Goal: Task Accomplishment & Management: Manage account settings

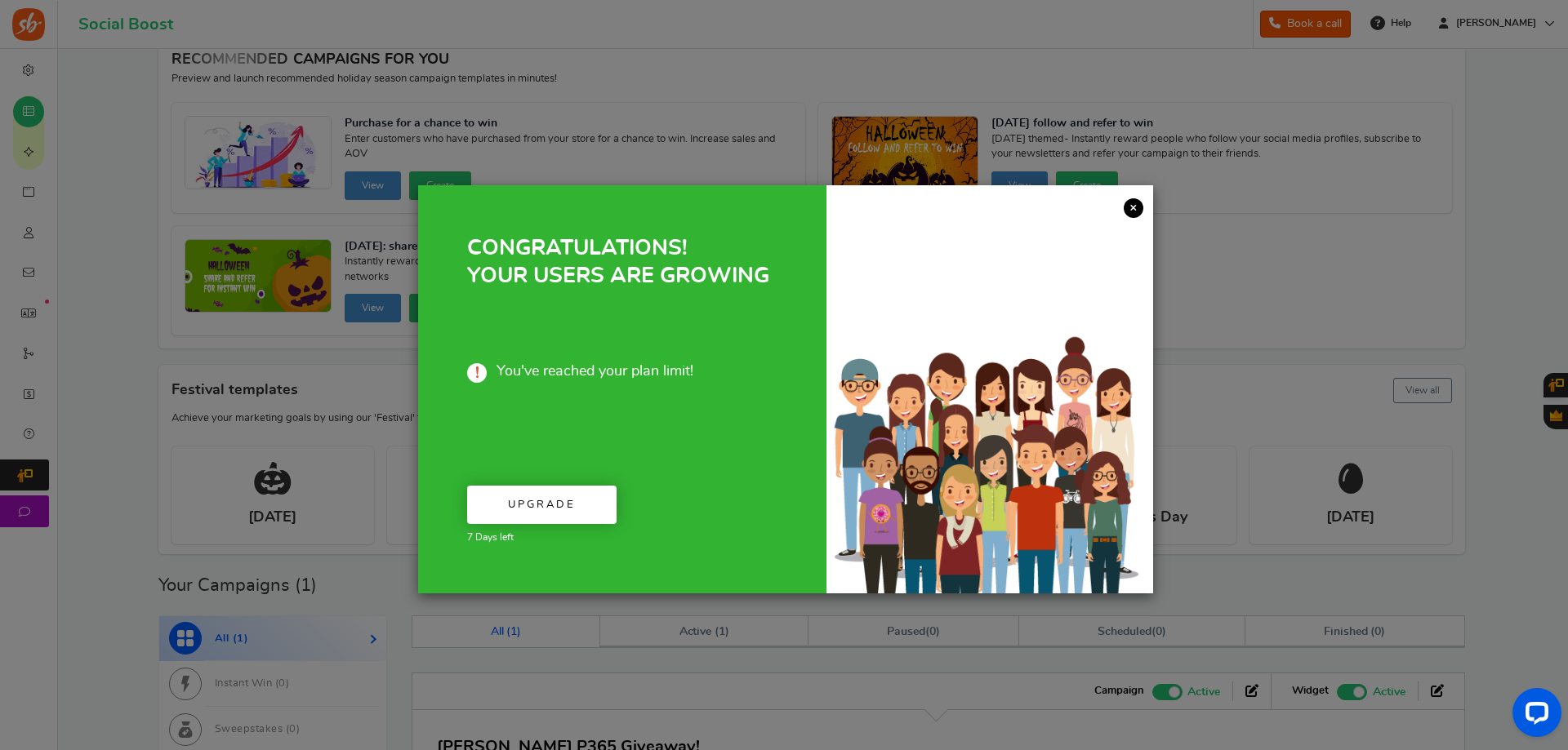
click at [1129, 204] on link "×" at bounding box center [1133, 208] width 20 height 20
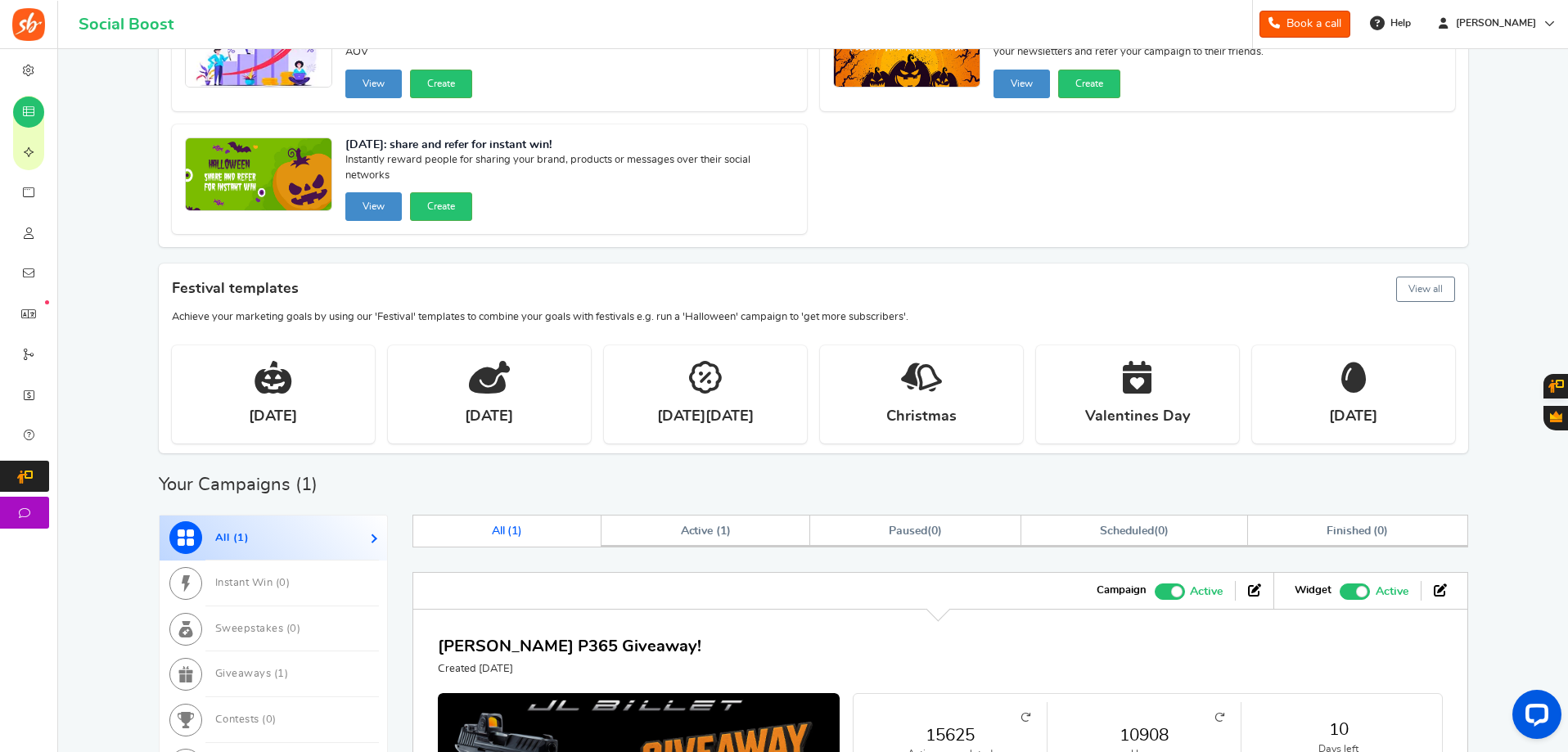
scroll to position [328, 0]
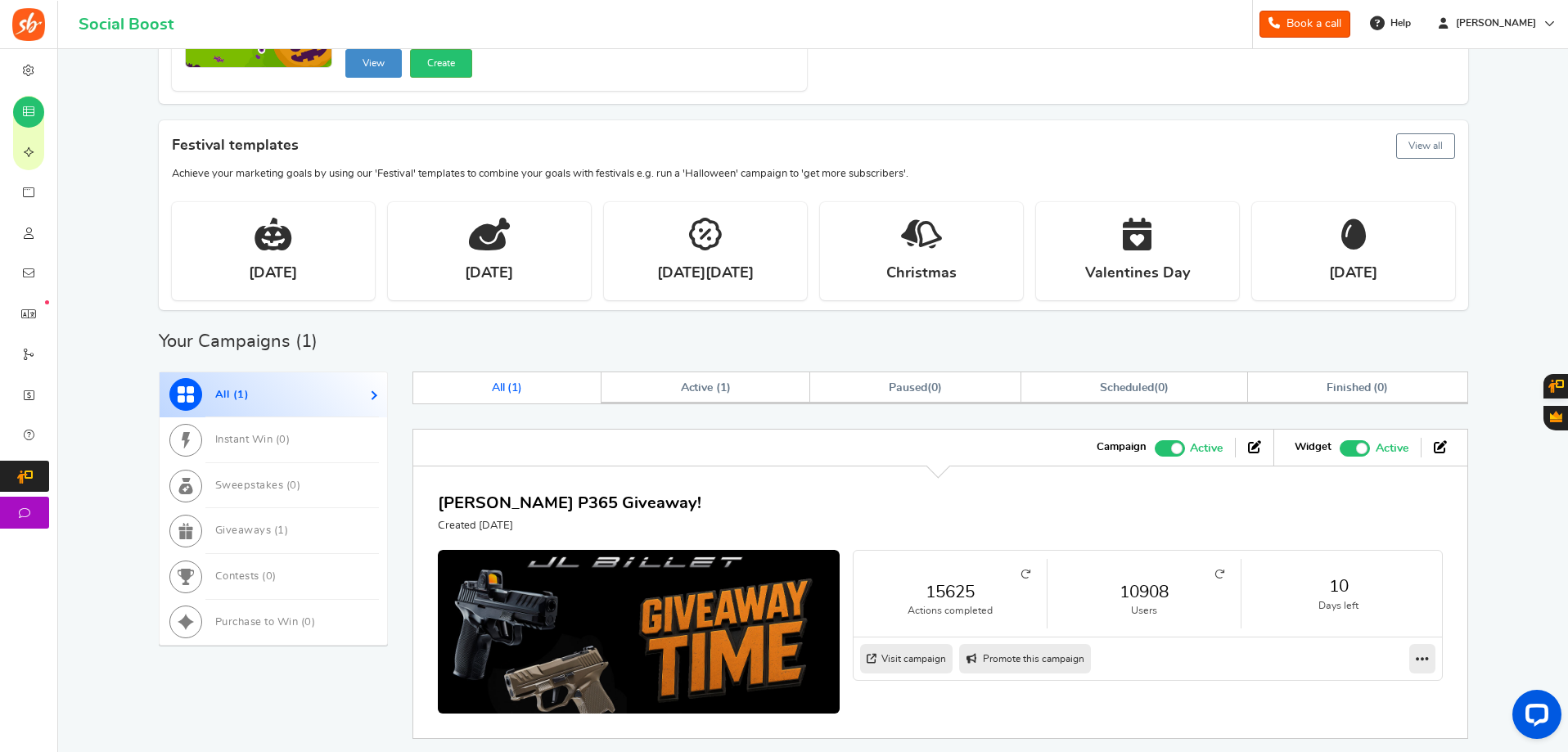
click at [1214, 578] on icon at bounding box center [1219, 574] width 10 height 10
drag, startPoint x: 1218, startPoint y: 576, endPoint x: 1157, endPoint y: 514, distance: 87.0
click at [1157, 514] on div "[PERSON_NAME] P365 Giveaway! Created [DATE]" at bounding box center [940, 513] width 1005 height 43
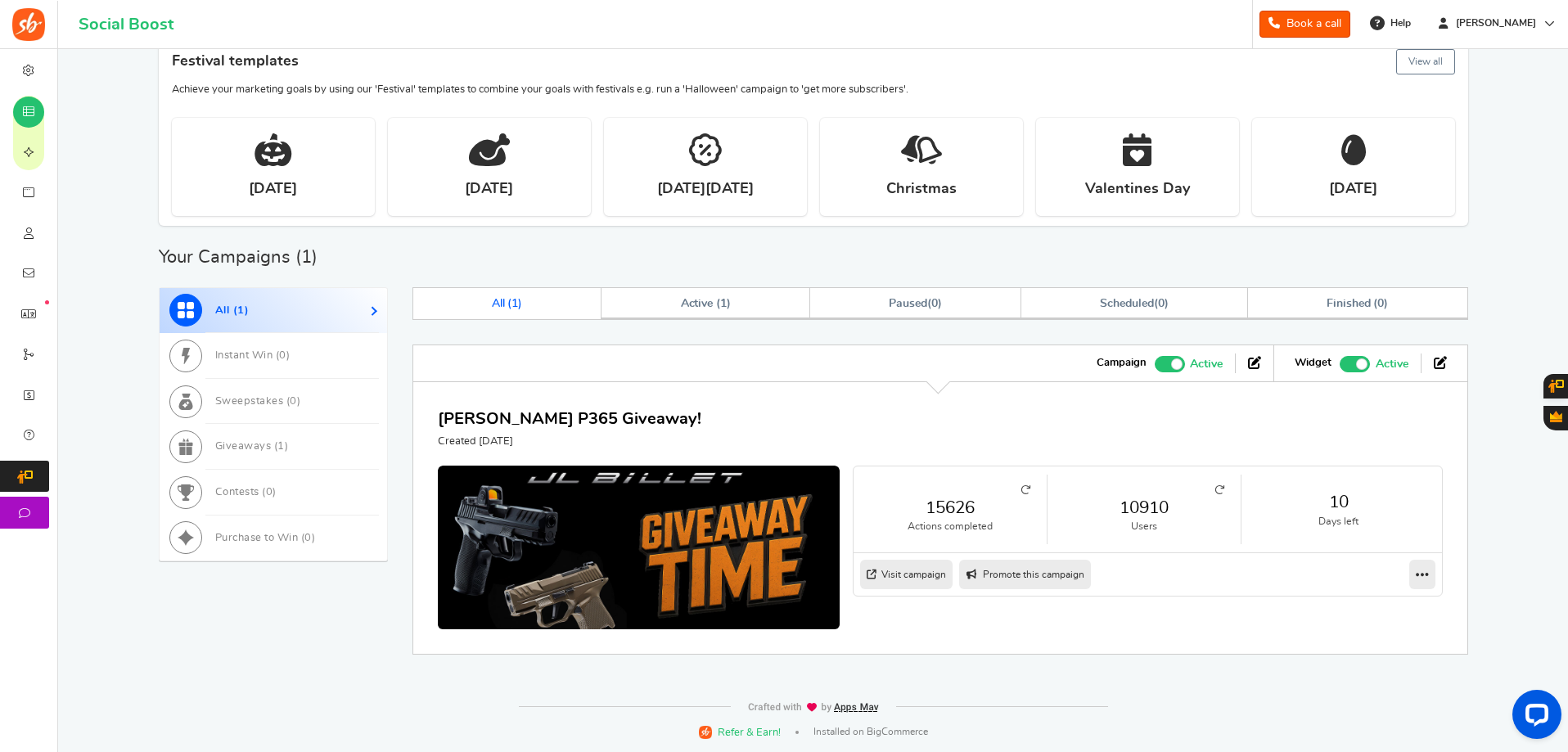
click at [1219, 488] on icon at bounding box center [1219, 490] width 10 height 10
click at [319, 406] on link "Sweepstakes ( 0 )" at bounding box center [273, 401] width 228 height 46
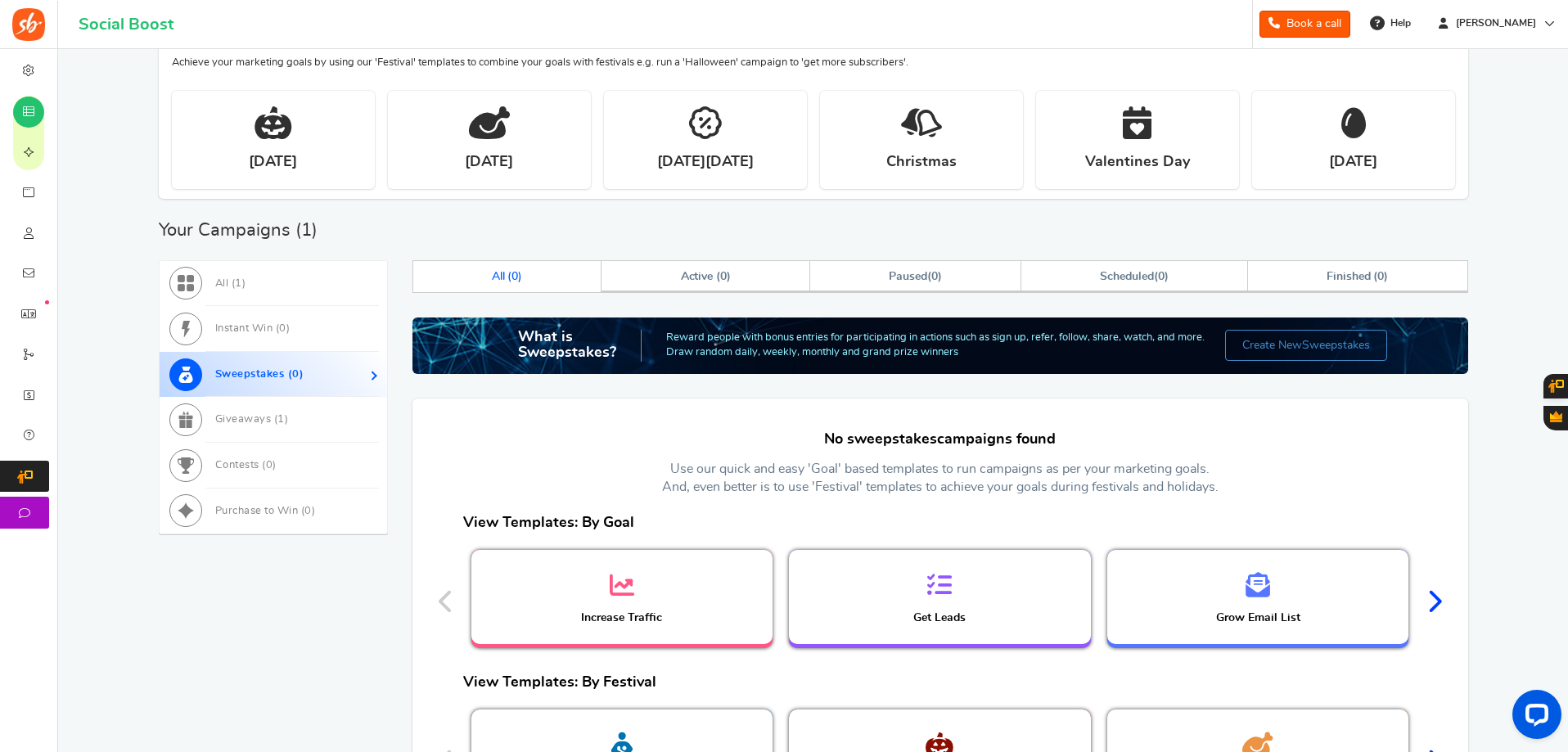
scroll to position [175, 0]
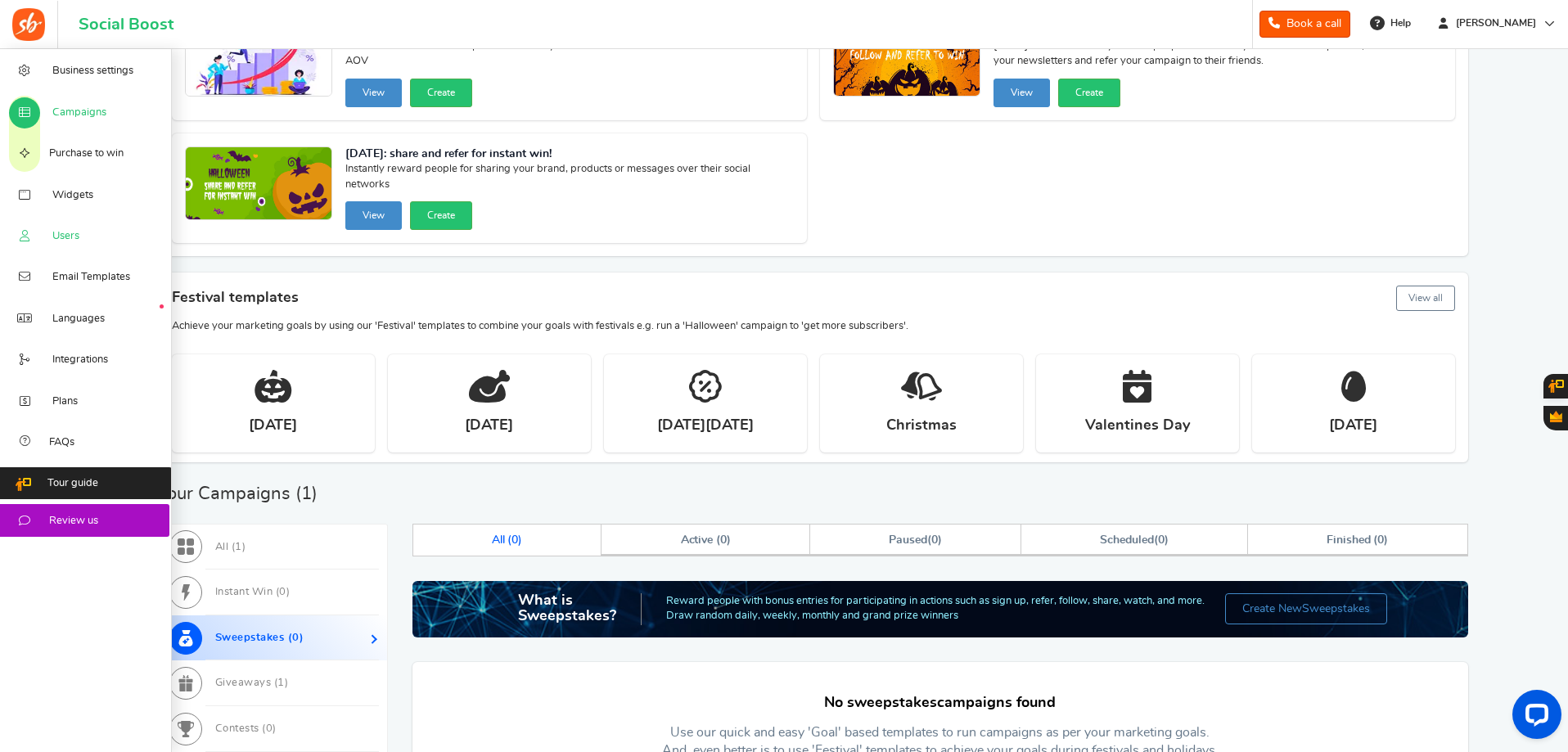
click at [88, 236] on link "Users" at bounding box center [86, 236] width 171 height 41
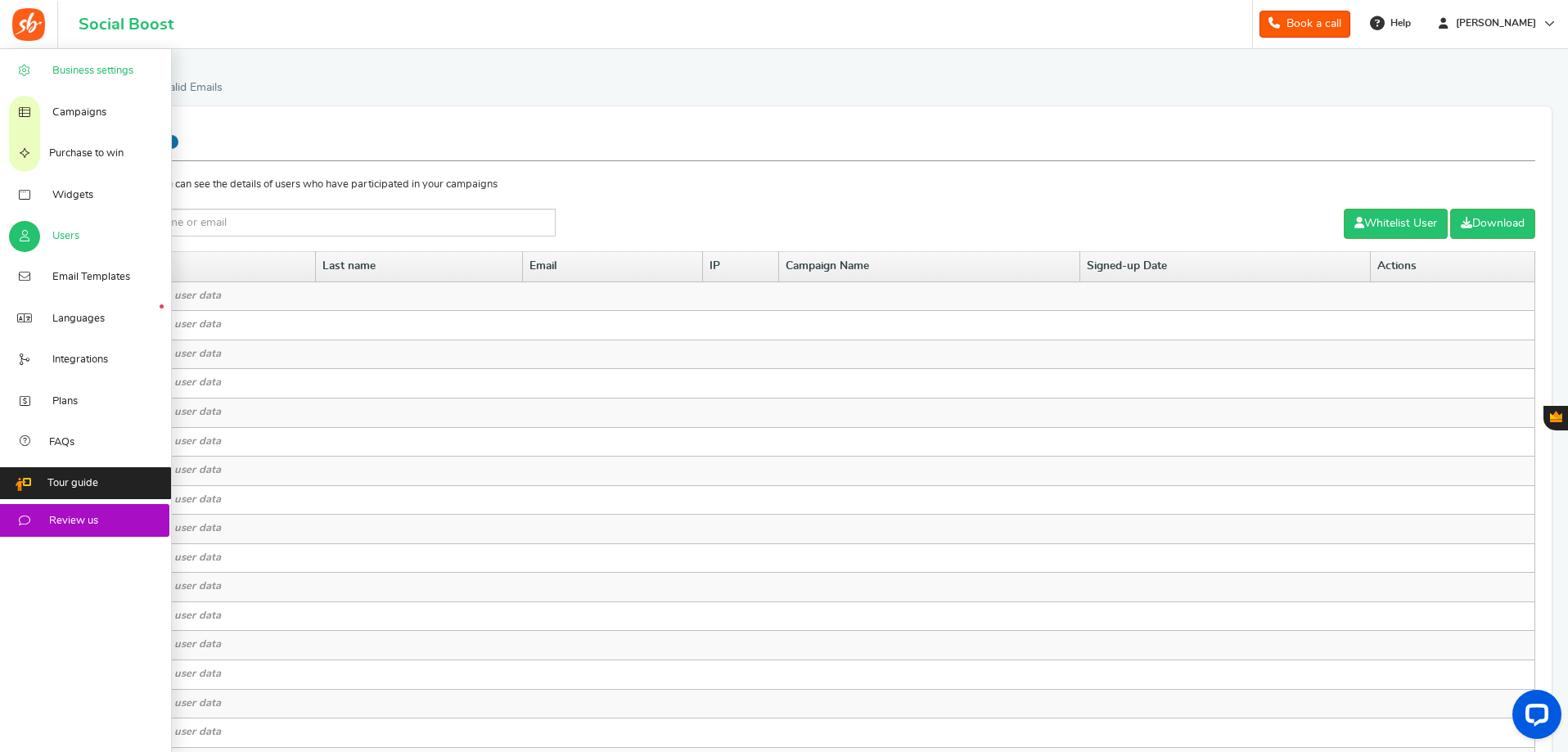
click at [93, 65] on span "Business settings" at bounding box center [93, 71] width 81 height 14
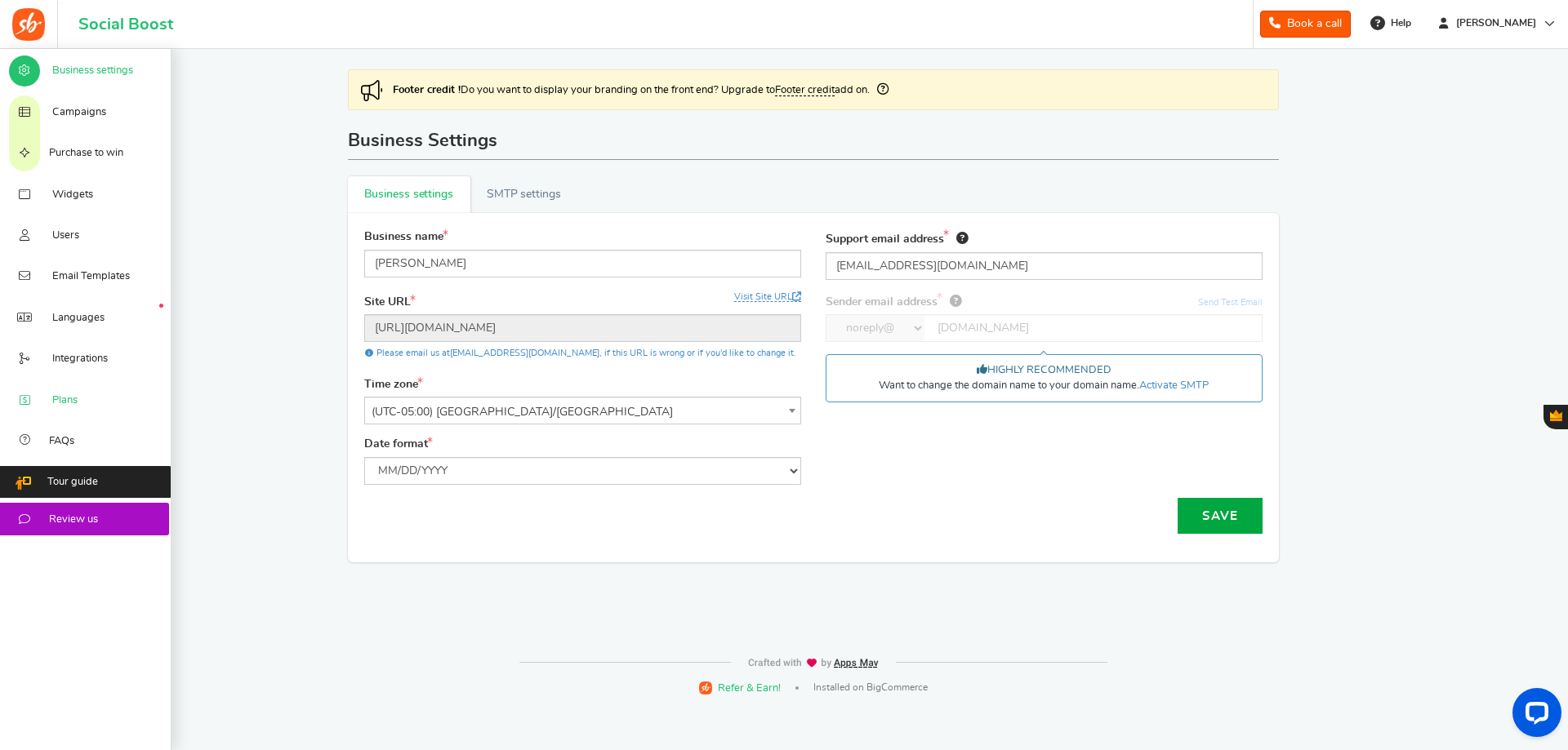
click at [73, 402] on span "Plans" at bounding box center [65, 401] width 25 height 14
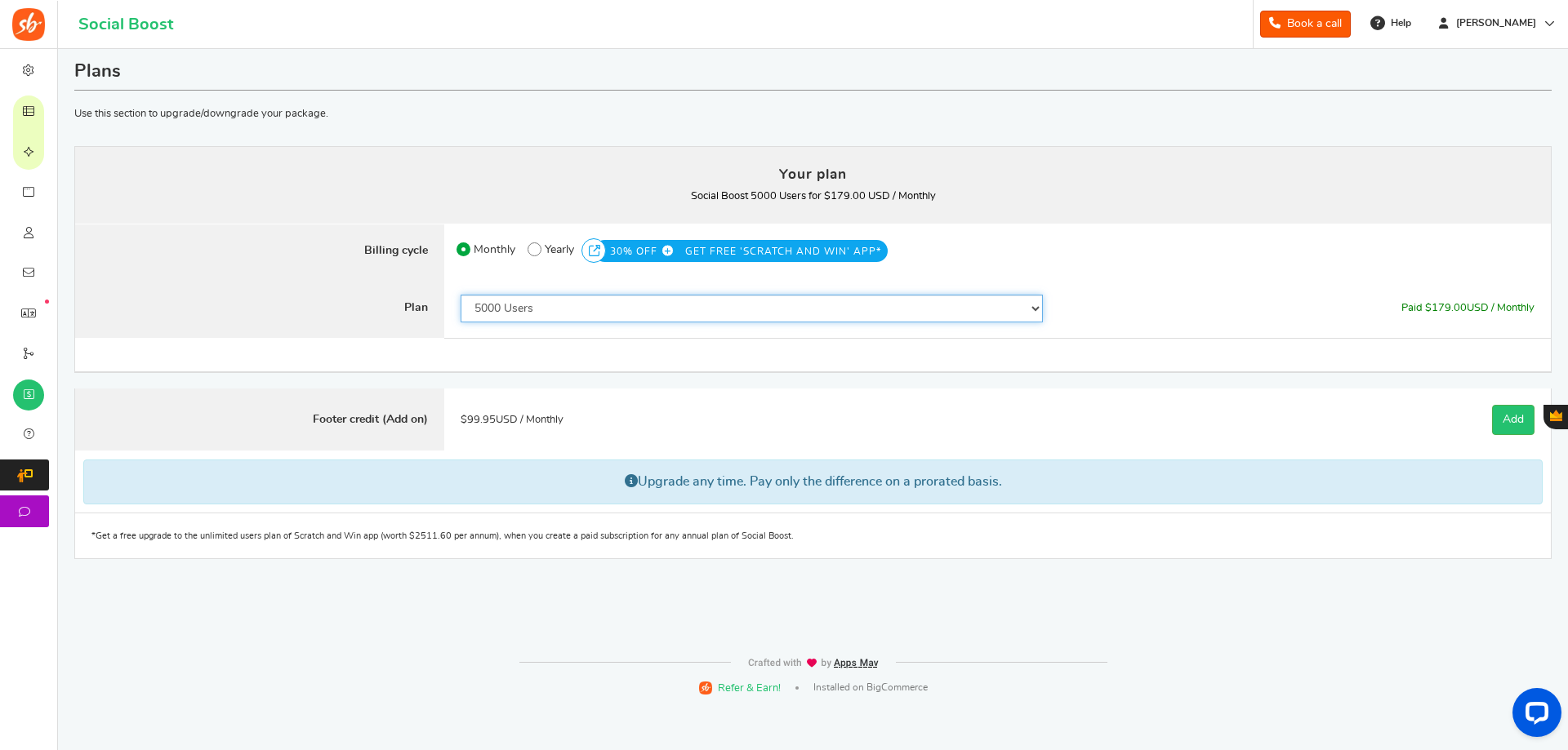
click at [599, 296] on select "50 Users 500 Users 2000 Users 5000 Users 10000 Users 15000 Users 25000 Users En…" at bounding box center [752, 308] width 583 height 28
click at [461, 295] on select "50 Users 500 Users 2000 Users 5000 Users 10000 Users 15000 Users 25000 Users En…" at bounding box center [752, 308] width 583 height 28
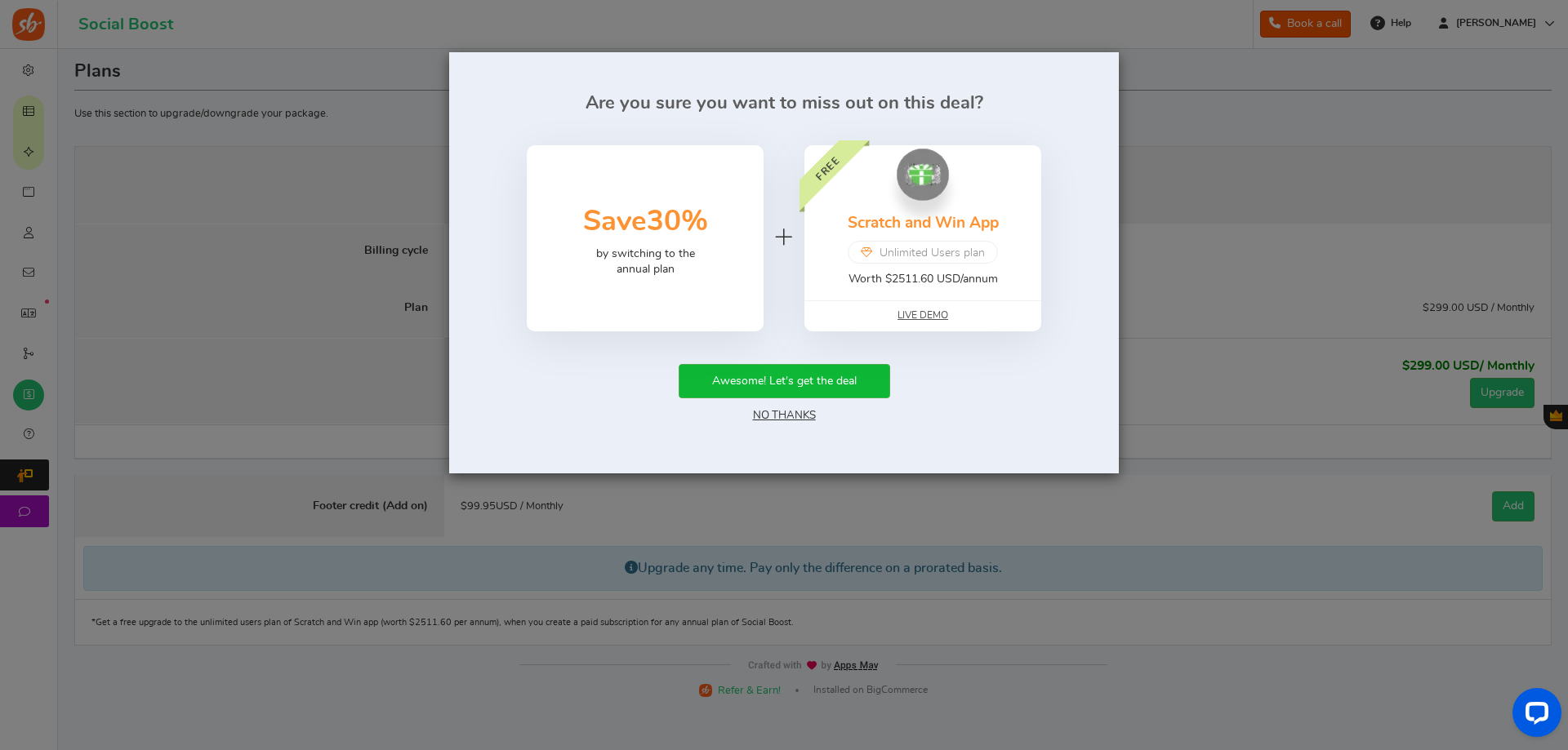
click at [558, 249] on div "50% Save 30% by switching to the annual plan" at bounding box center [645, 238] width 237 height 186
click at [806, 416] on link "No Thanks" at bounding box center [784, 415] width 63 height 12
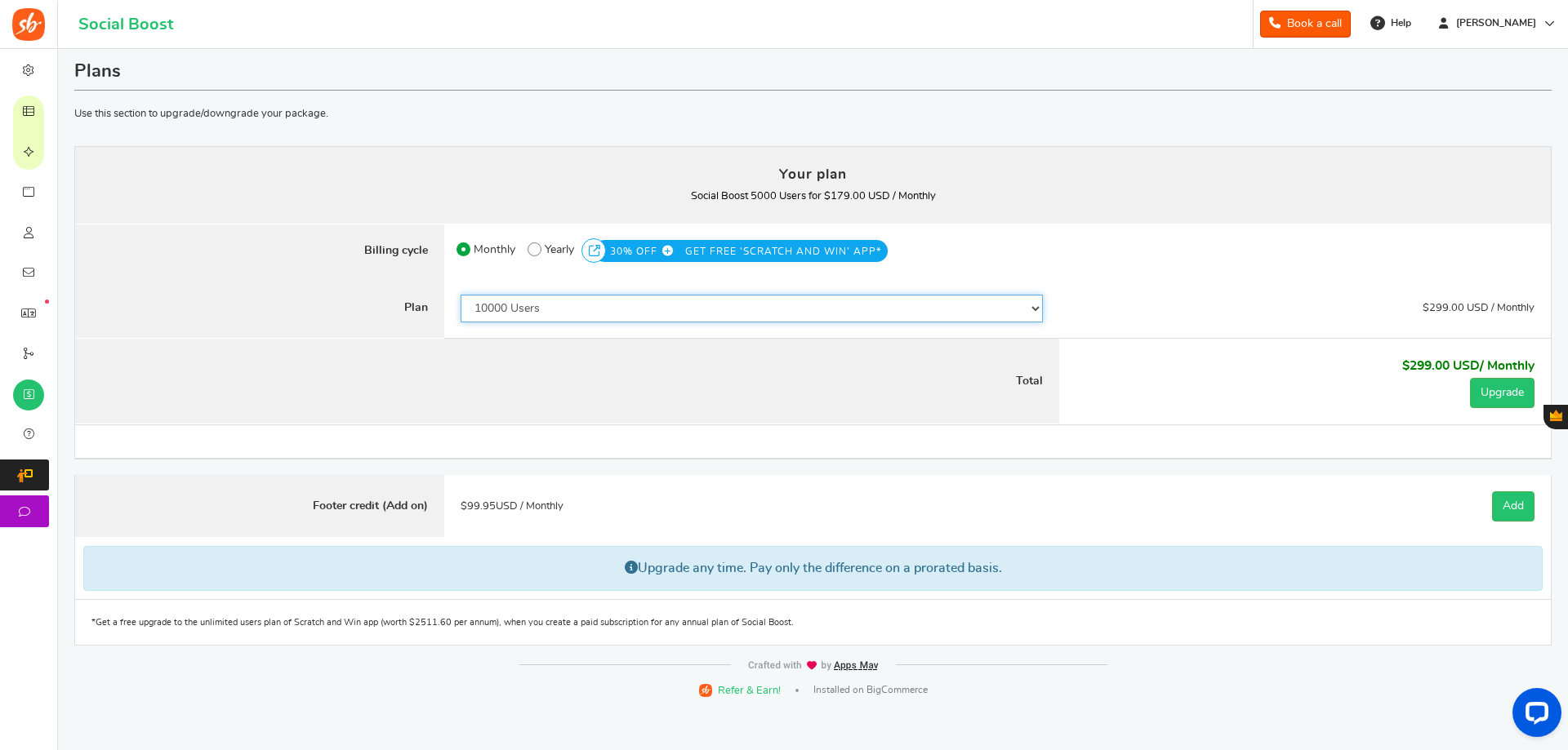
click at [540, 295] on select "50 Users 500 Users 2000 Users 5000 Users 10000 Users 15000 Users 25000 Users En…" at bounding box center [752, 308] width 583 height 28
click at [461, 295] on select "50 Users 500 Users 2000 Users 5000 Users 10000 Users 15000 Users 25000 Users En…" at bounding box center [752, 308] width 583 height 28
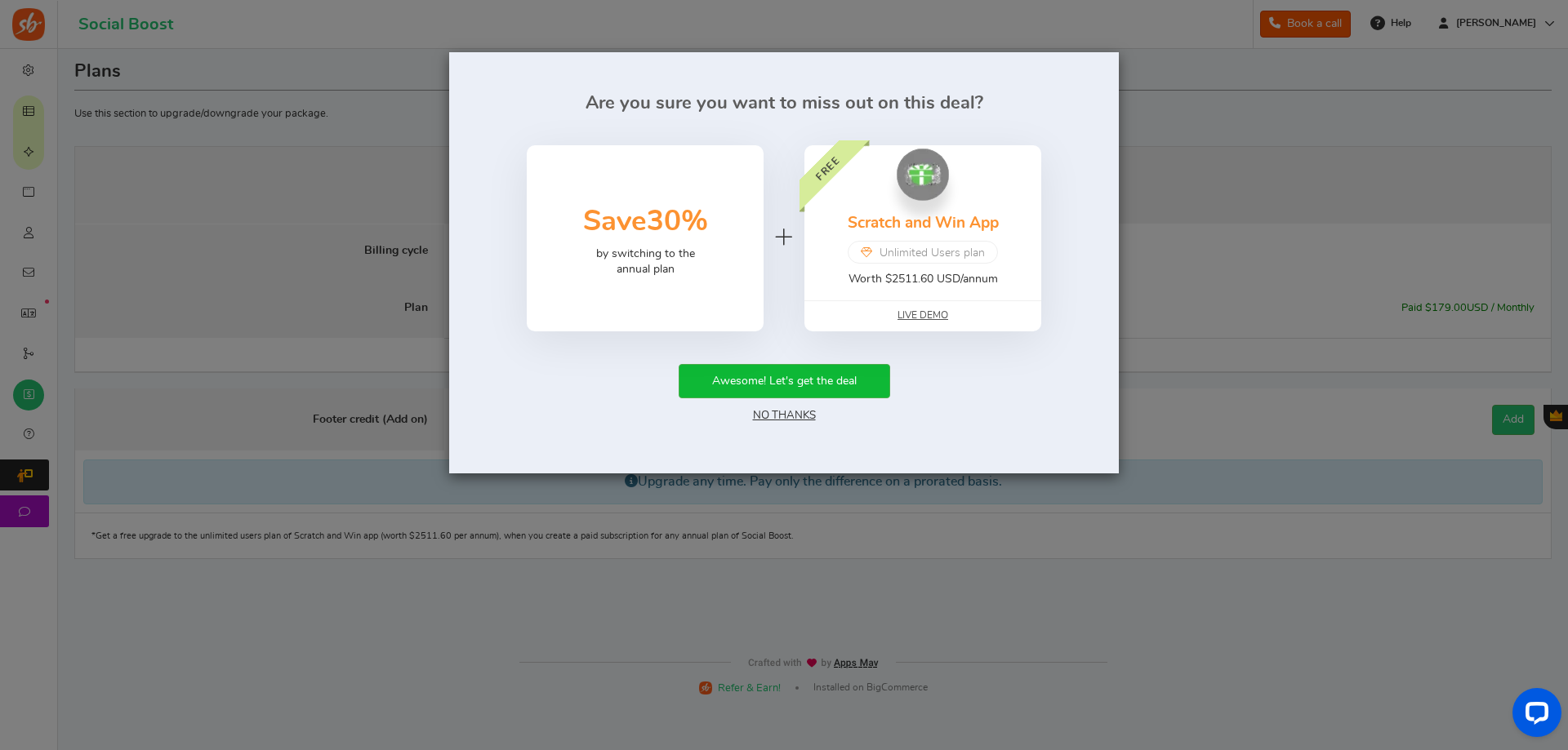
click at [772, 411] on link "No Thanks" at bounding box center [784, 415] width 63 height 12
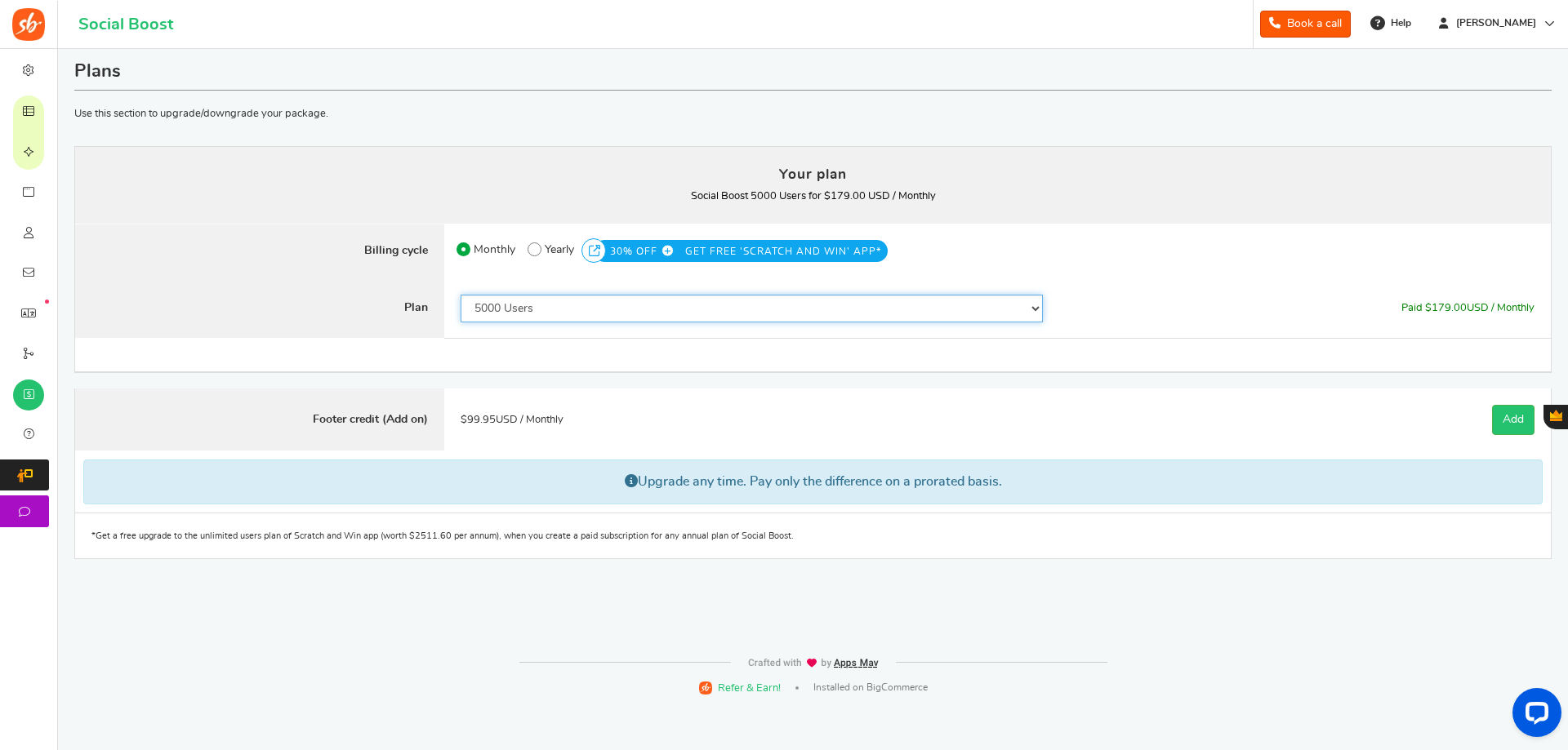
click at [635, 316] on select "50 Users 500 Users 2000 Users 5000 Users 10000 Users 15000 Users 25000 Users En…" at bounding box center [752, 308] width 583 height 28
click at [461, 295] on select "50 Users 500 Users 2000 Users 5000 Users 10000 Users 15000 Users 25000 Users En…" at bounding box center [752, 308] width 583 height 28
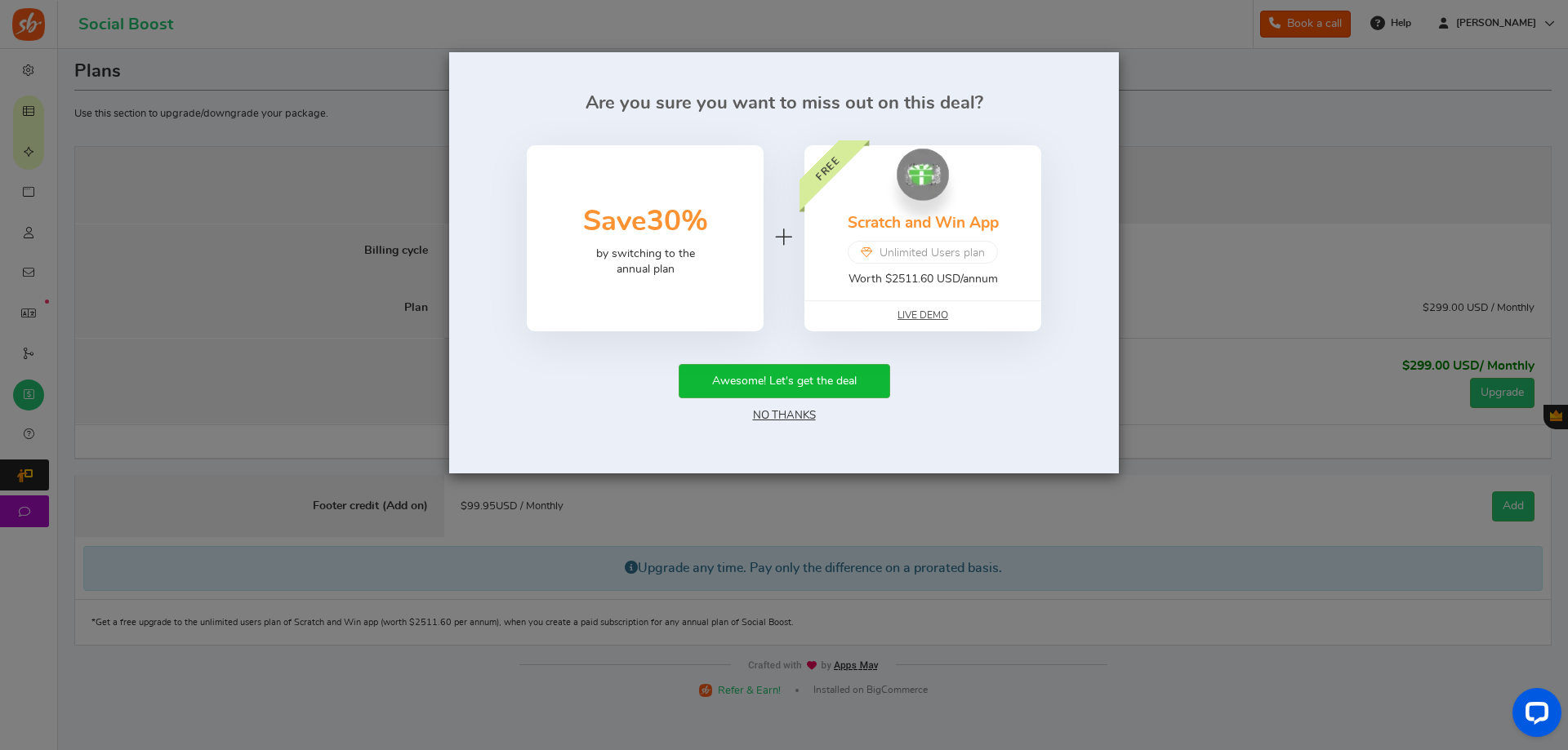
click at [803, 416] on link "No Thanks" at bounding box center [784, 415] width 63 height 12
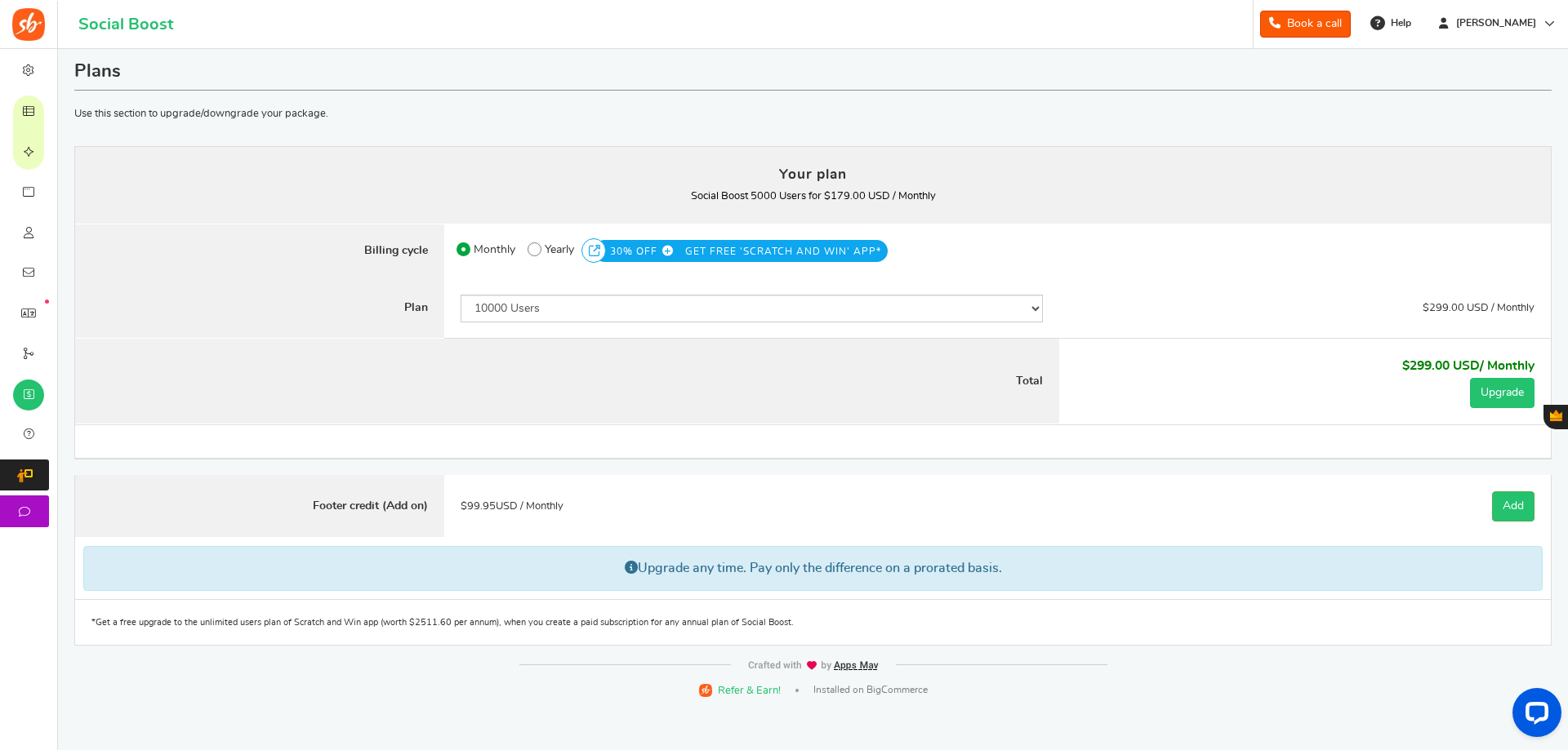
click at [1519, 392] on button "Upgrade" at bounding box center [1502, 393] width 64 height 30
click at [651, 304] on select "50 Users 500 Users 2000 Users 5000 Users 10000 Users 15000 Users 25000 Users En…" at bounding box center [752, 308] width 583 height 28
select select "871"
click at [461, 295] on select "50 Users 500 Users 2000 Users 5000 Users 10000 Users 15000 Users 25000 Users En…" at bounding box center [752, 308] width 583 height 28
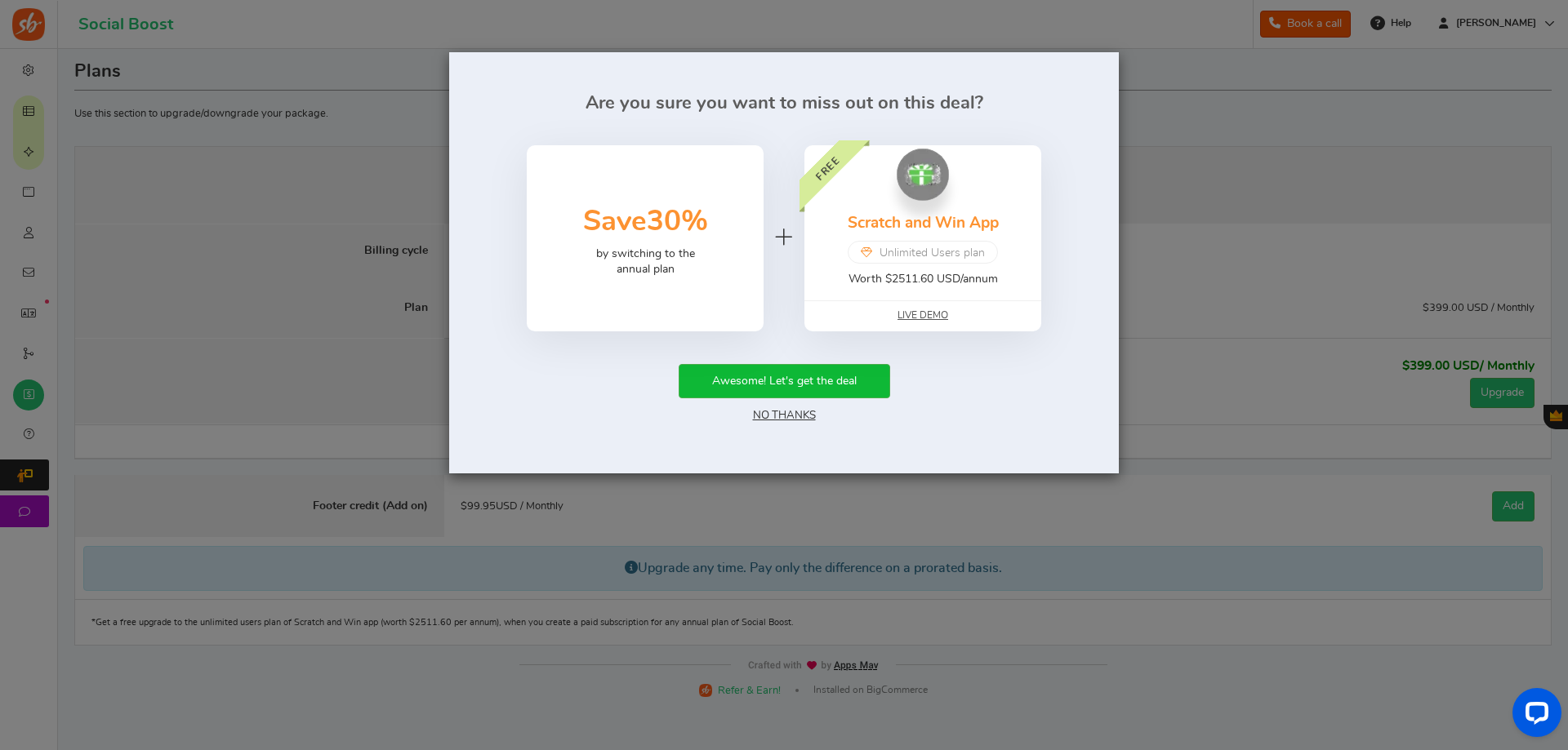
click at [788, 418] on link "No Thanks" at bounding box center [784, 415] width 63 height 12
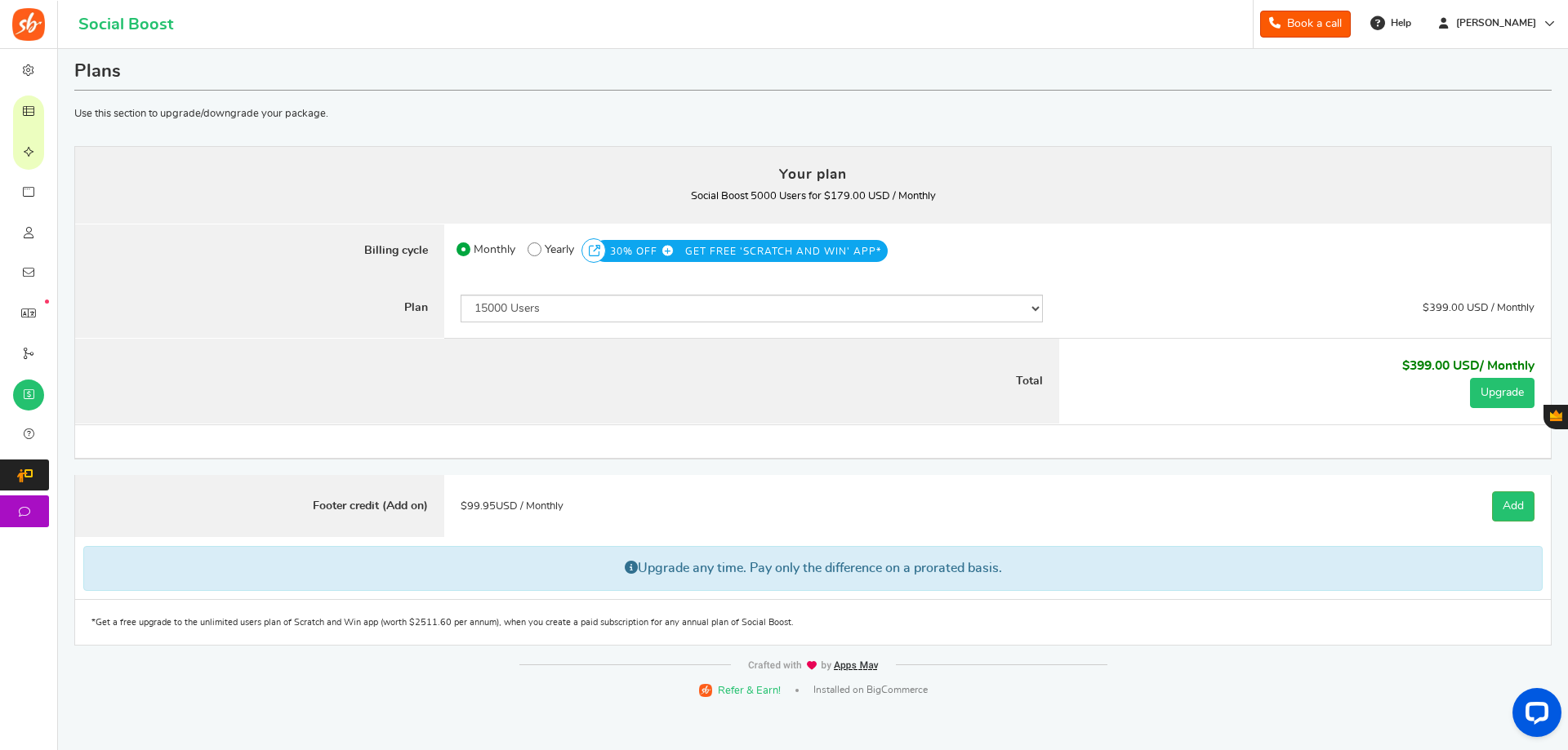
click at [1500, 389] on button "Upgrade" at bounding box center [1502, 393] width 64 height 30
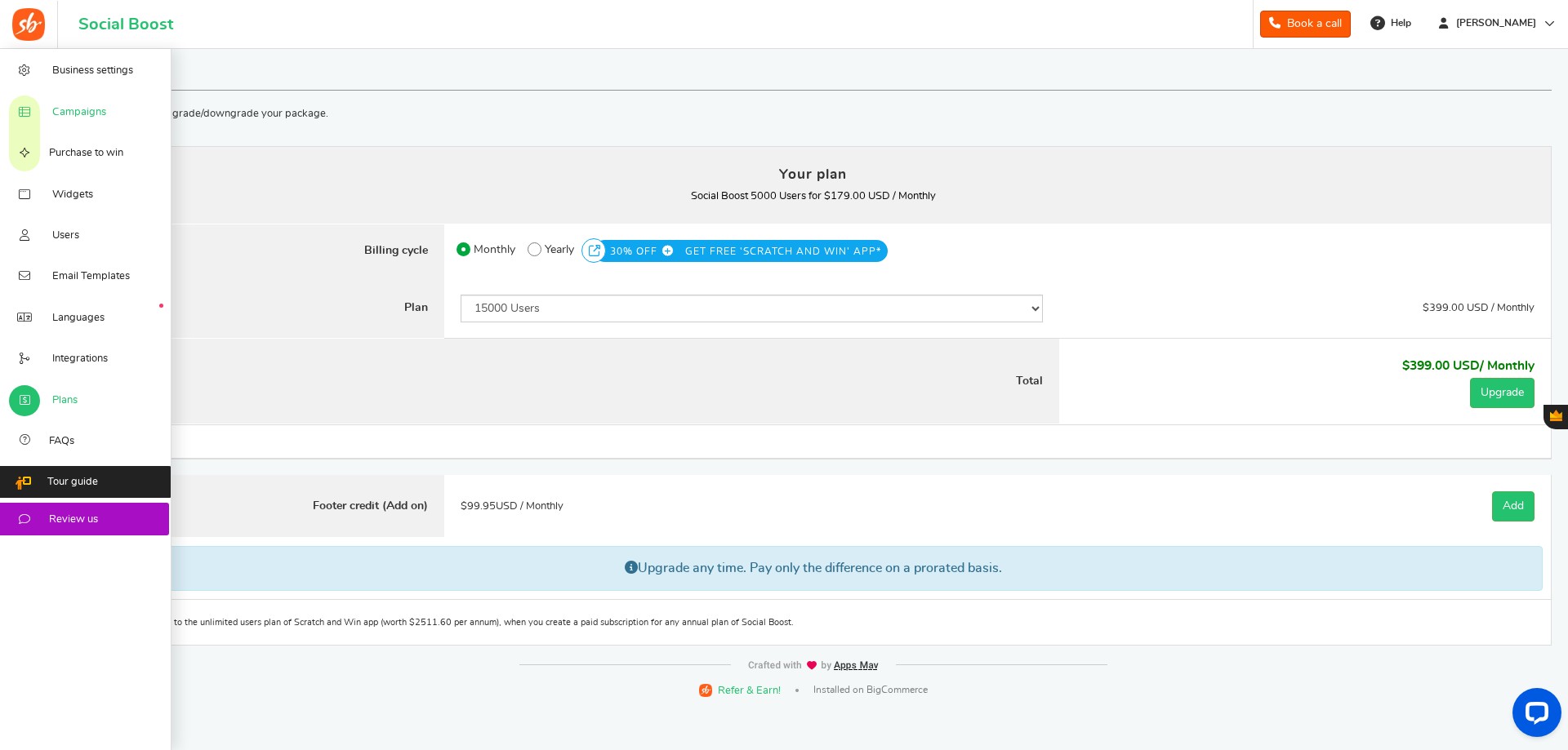
click at [76, 120] on link "Campaigns" at bounding box center [86, 111] width 171 height 41
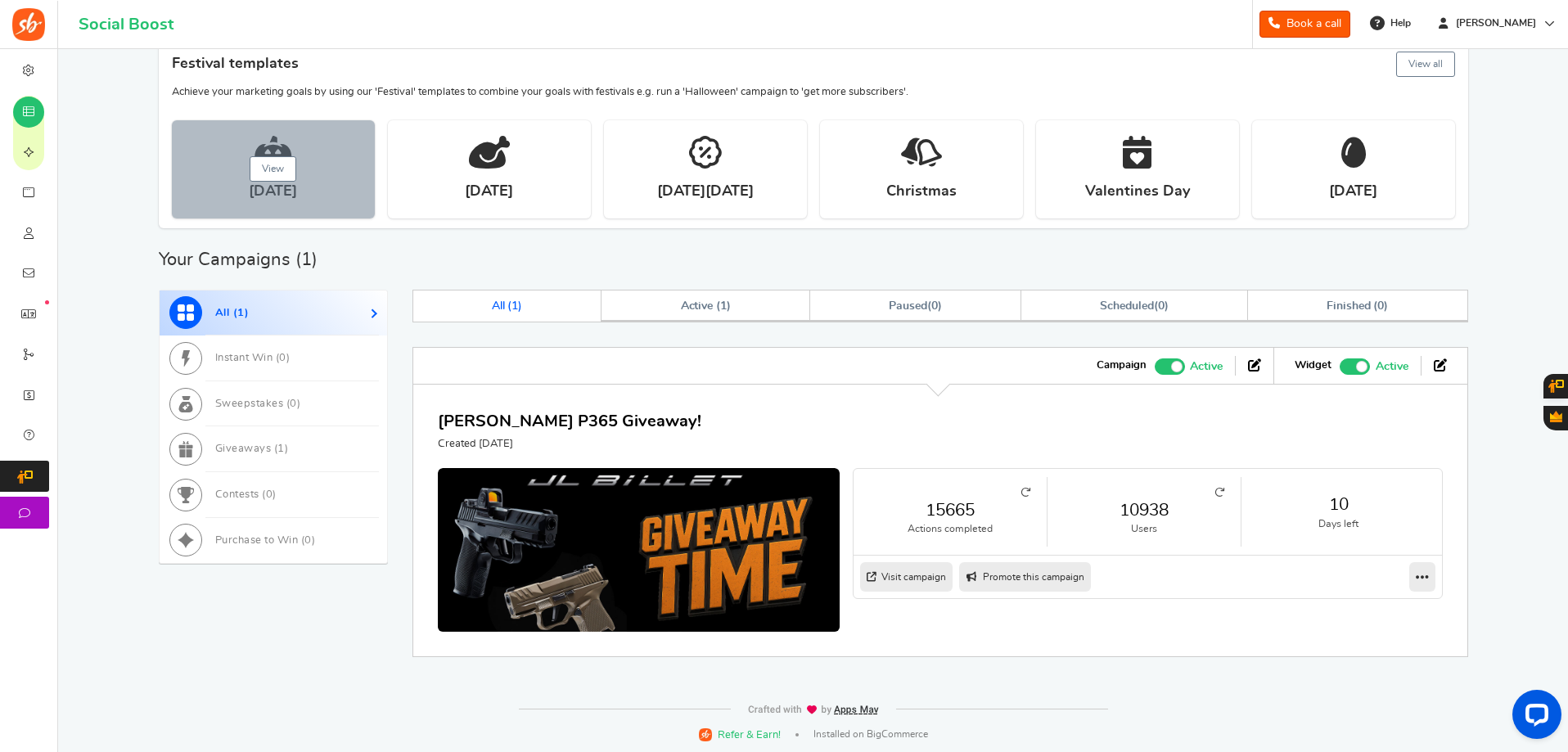
scroll to position [413, 0]
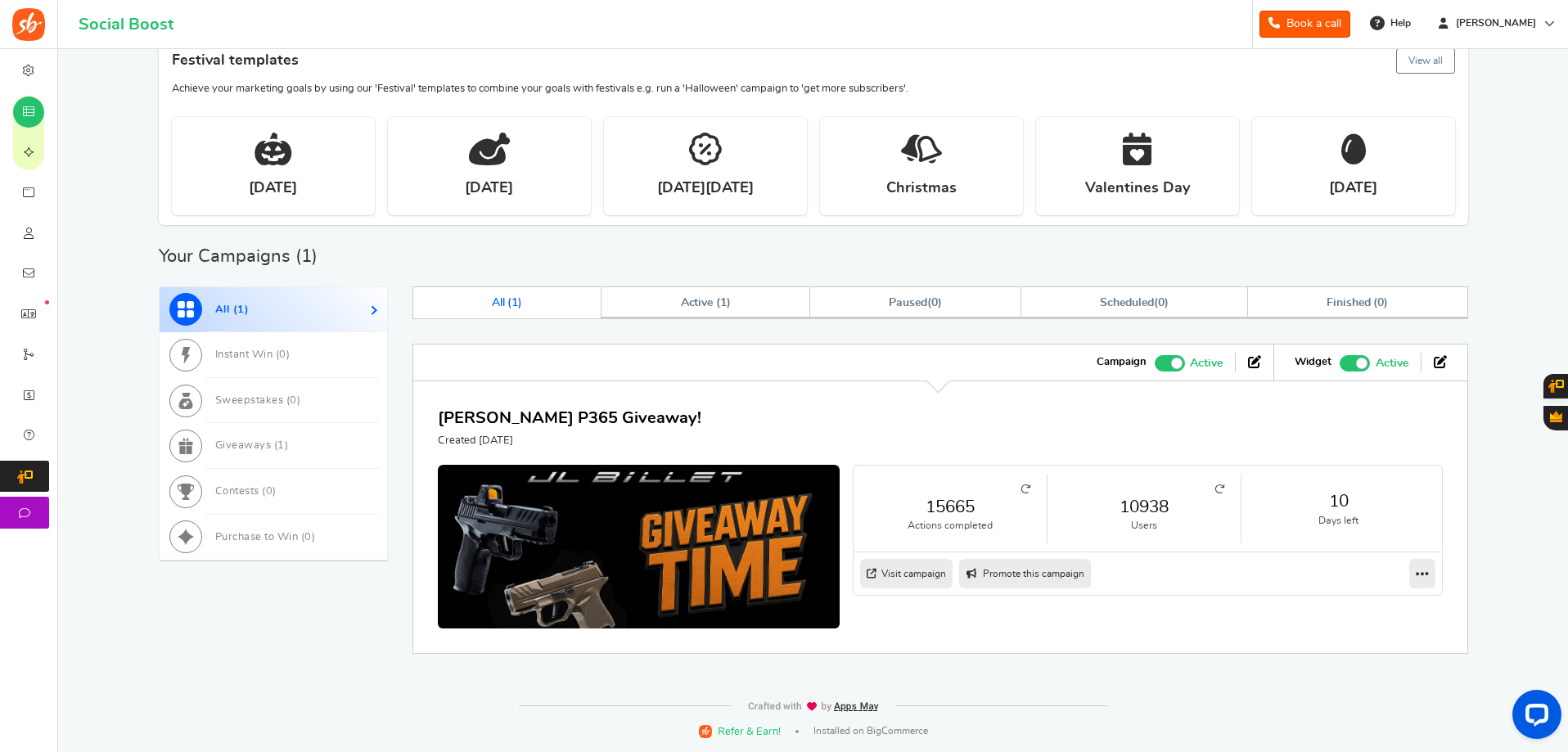
click at [1222, 487] on icon at bounding box center [1219, 489] width 10 height 10
click at [1153, 510] on link "11026" at bounding box center [1145, 507] width 161 height 24
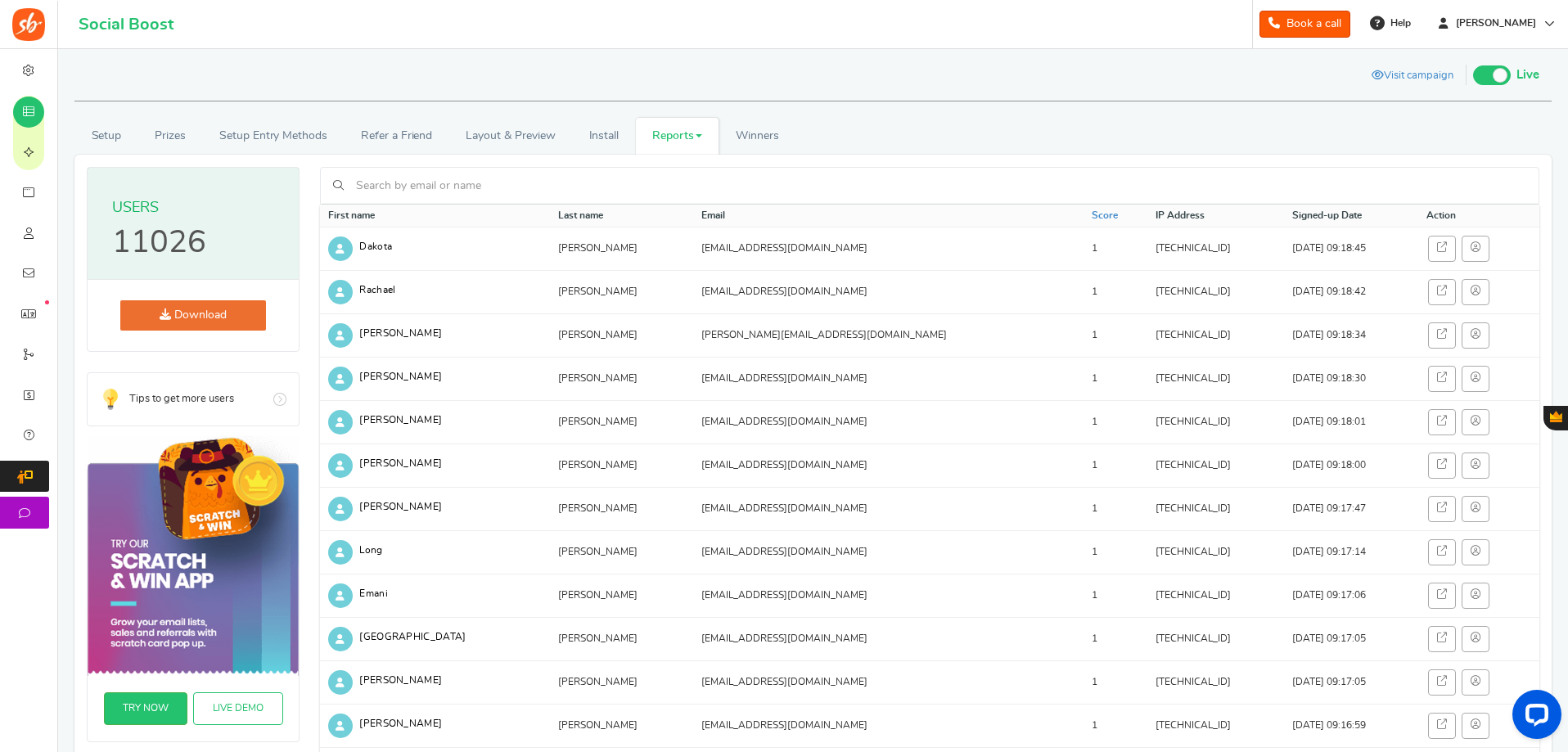
click at [227, 319] on link "Download" at bounding box center [193, 315] width 146 height 30
click at [188, 311] on link "Download" at bounding box center [193, 315] width 146 height 30
click at [1092, 214] on link "Score" at bounding box center [1105, 216] width 26 height 14
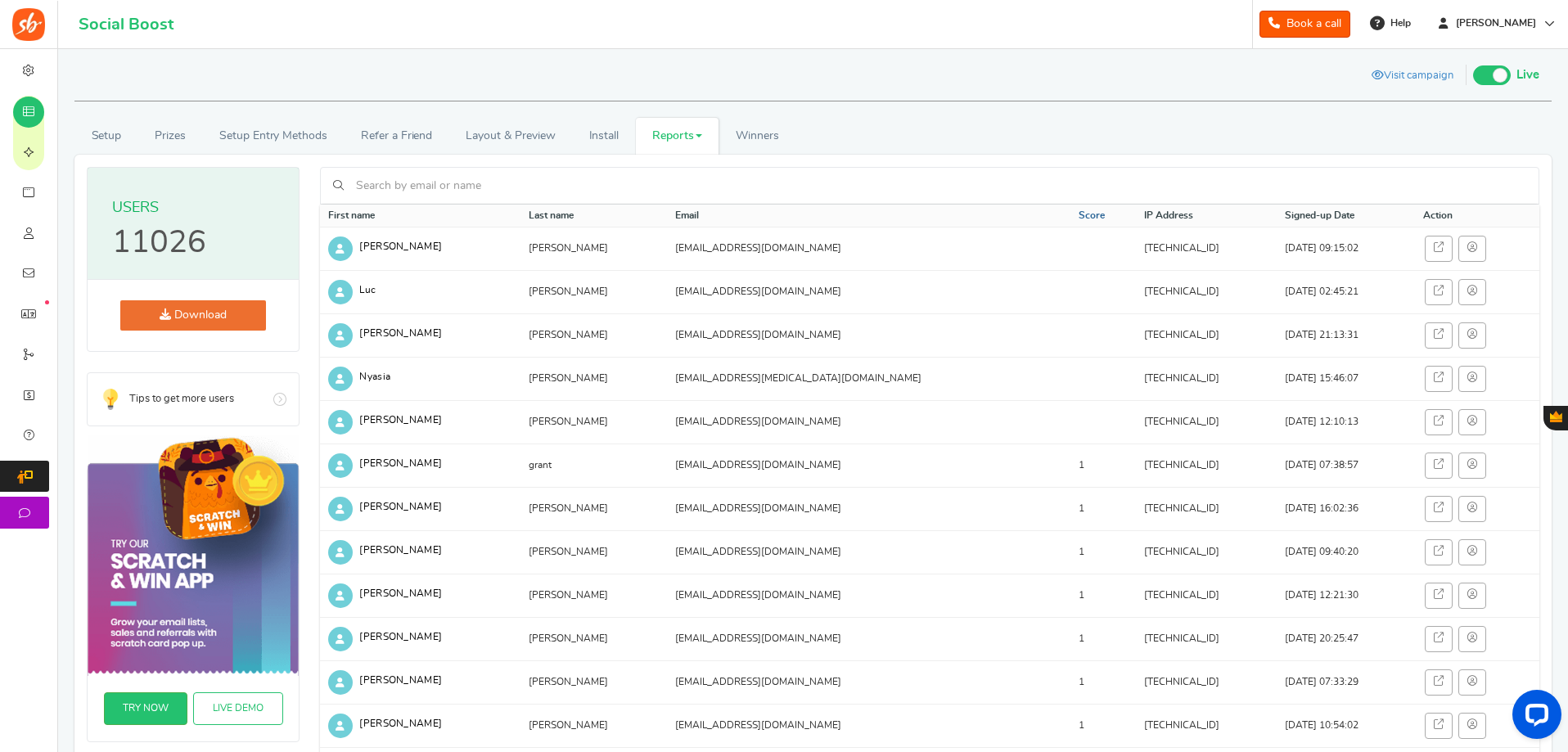
click at [1079, 214] on link "Score" at bounding box center [1091, 216] width 26 height 14
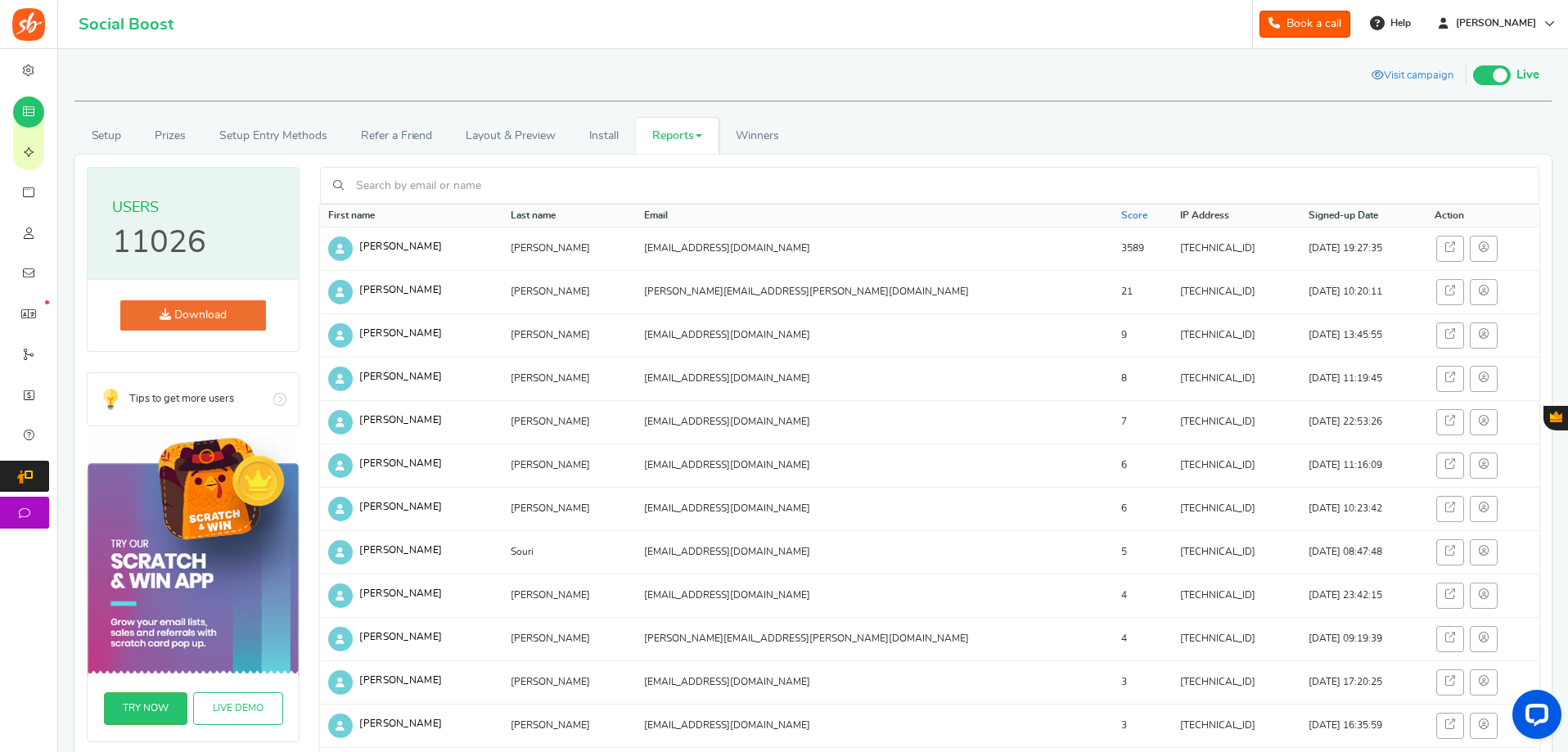
click at [182, 234] on p "11026" at bounding box center [159, 243] width 94 height 31
click at [181, 243] on p "11026" at bounding box center [159, 243] width 94 height 31
drag, startPoint x: 213, startPoint y: 240, endPoint x: 104, endPoint y: 240, distance: 109.0
click at [104, 240] on hgroup "Users 11026" at bounding box center [193, 224] width 211 height 113
click at [113, 246] on p "11026" at bounding box center [159, 243] width 94 height 31
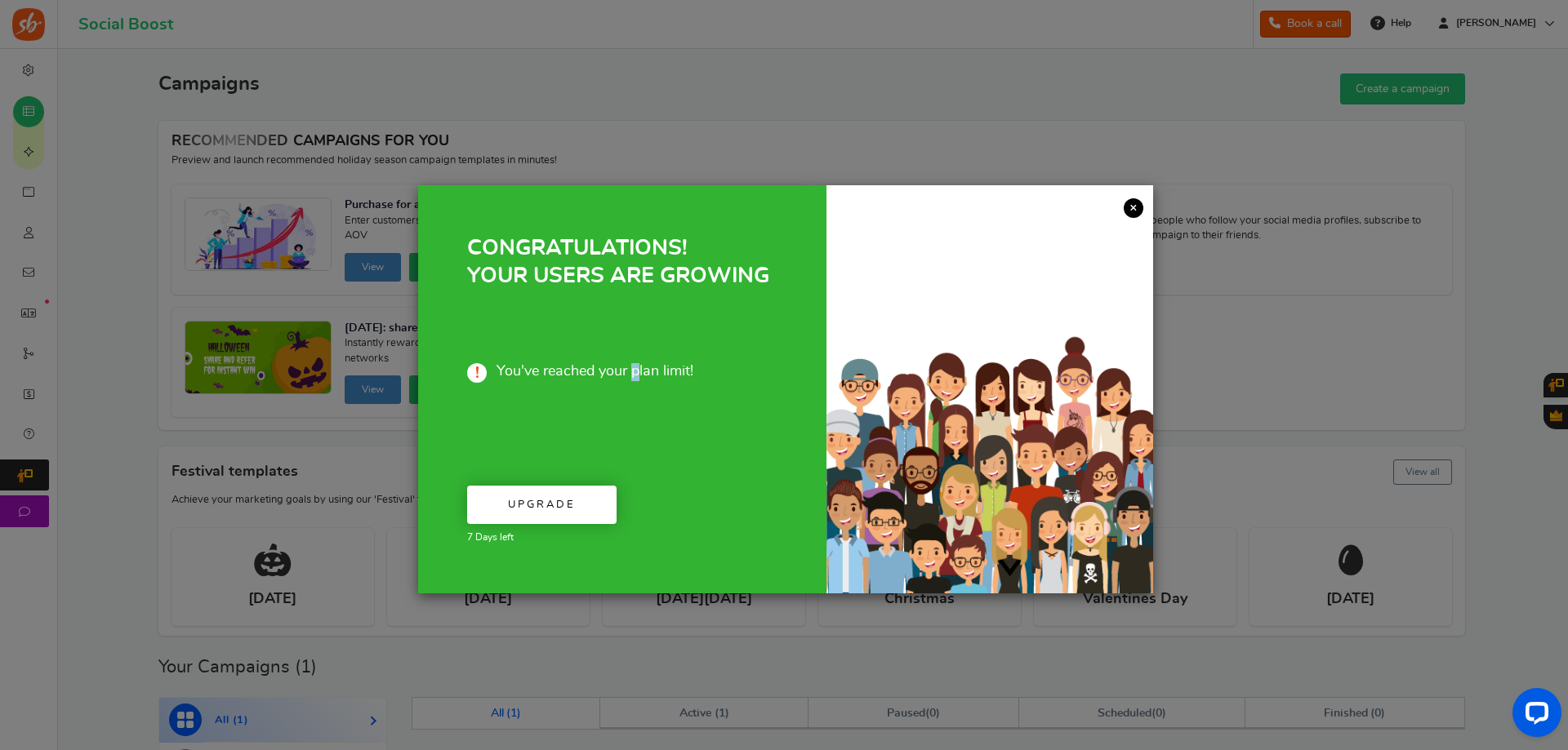
click at [635, 360] on p "You've reached your plan limit!" at bounding box center [622, 371] width 310 height 47
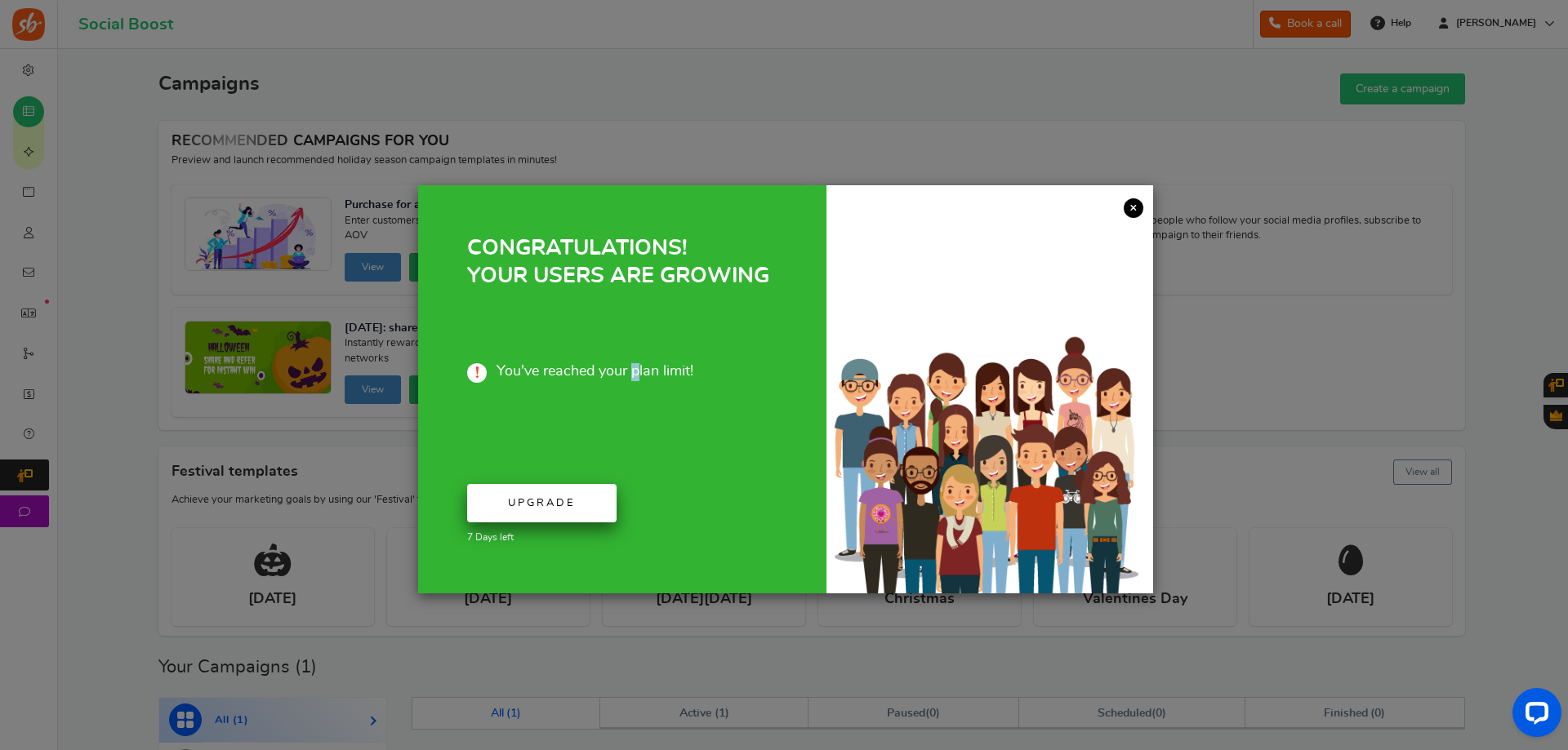
click at [562, 510] on link "Upgrade" at bounding box center [542, 503] width 150 height 38
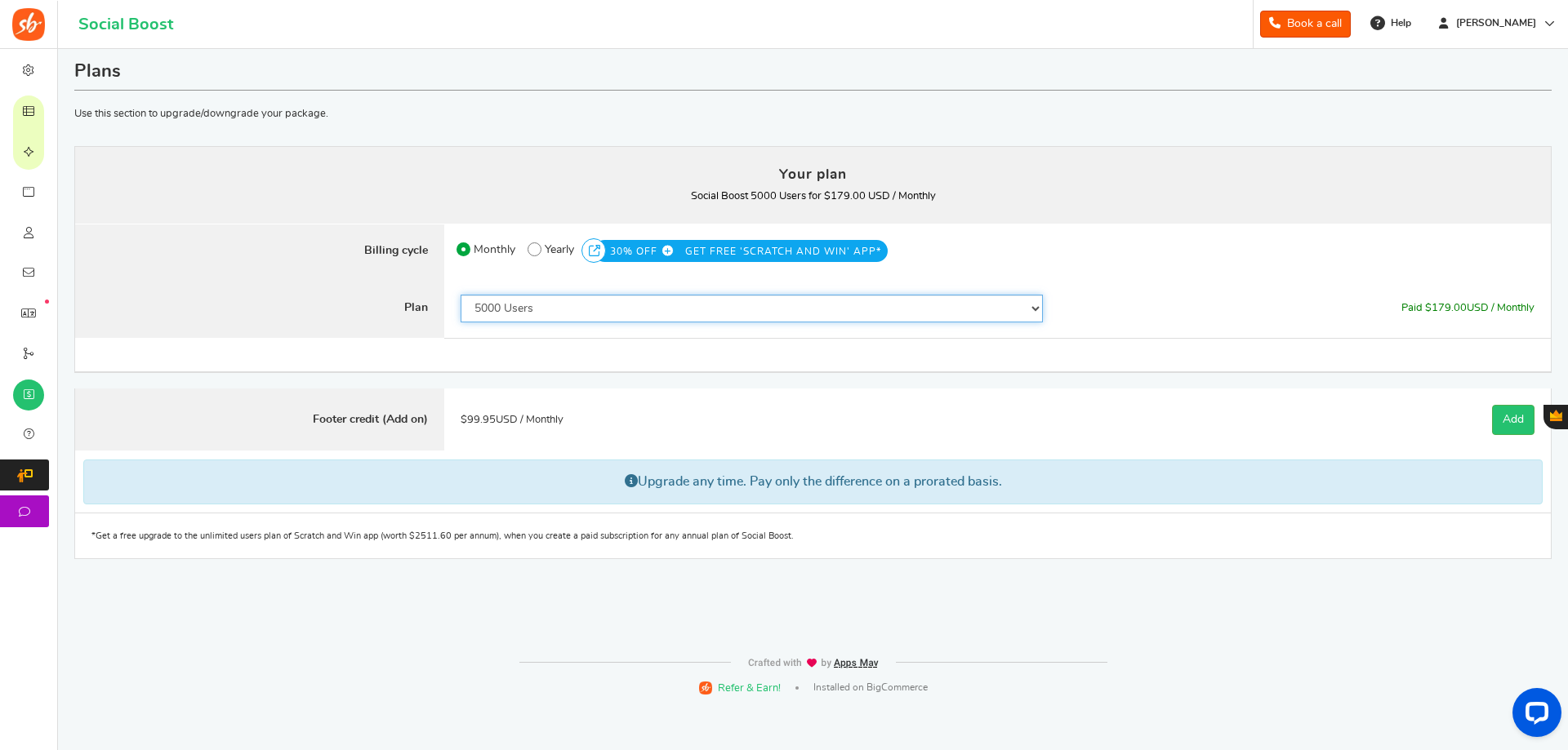
click at [524, 305] on select "50 Users 500 Users 2000 Users 5000 Users 10000 Users 15000 Users 25000 Users En…" at bounding box center [752, 308] width 583 height 28
click at [461, 295] on select "50 Users 500 Users 2000 Users 5000 Users 10000 Users 15000 Users 25000 Users En…" at bounding box center [752, 308] width 583 height 28
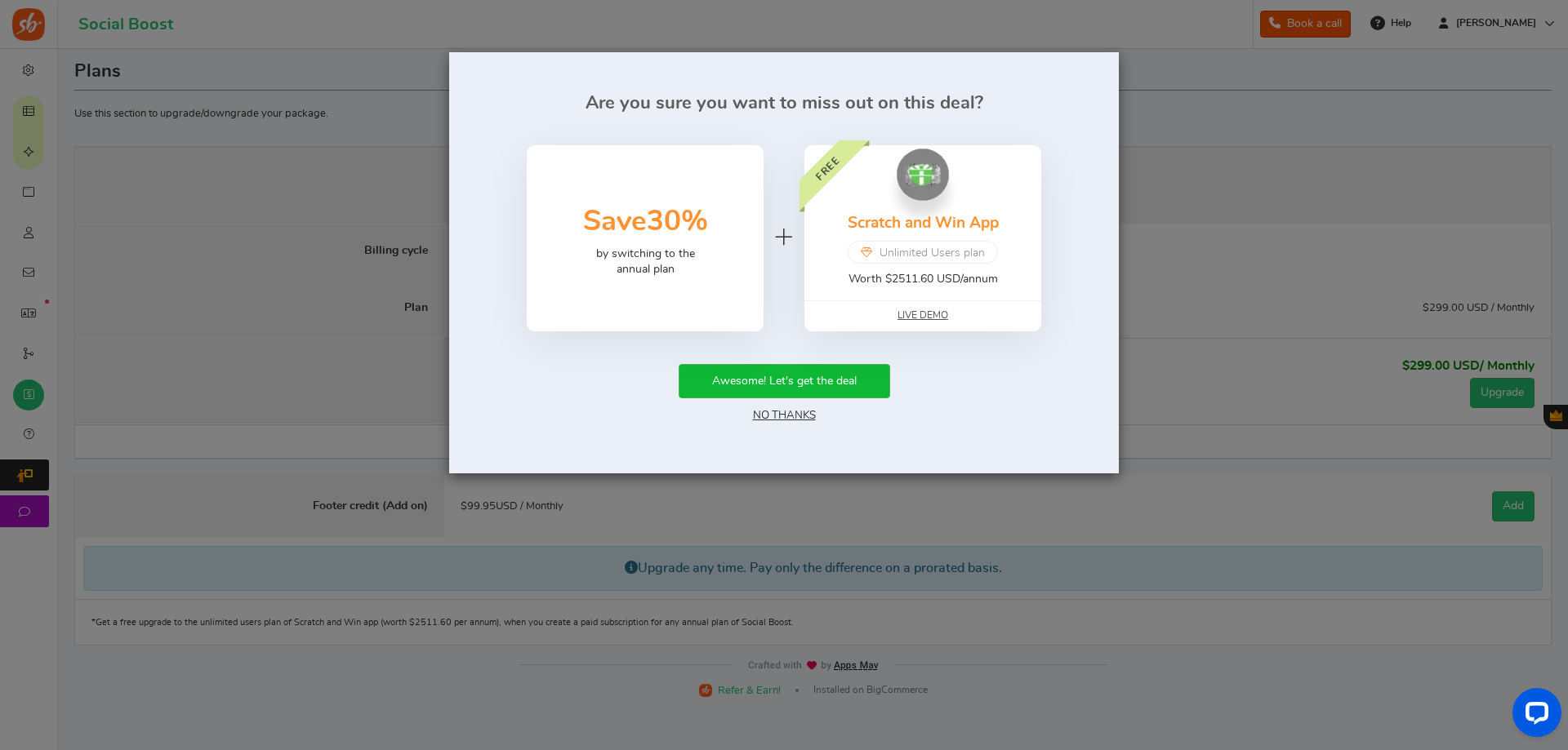
click at [774, 415] on link "No Thanks" at bounding box center [784, 415] width 63 height 12
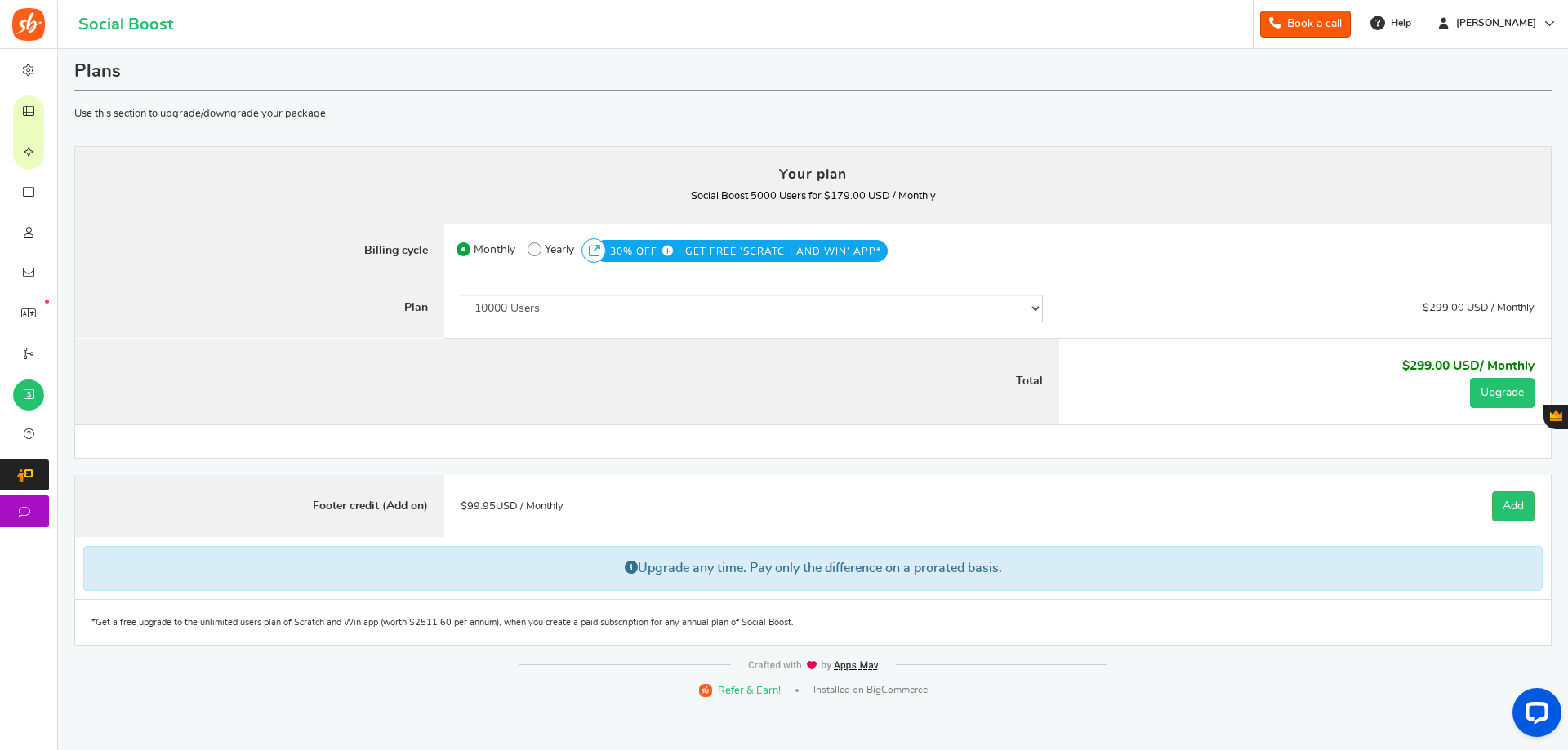
click at [1506, 392] on button "Upgrade" at bounding box center [1502, 393] width 64 height 30
click at [701, 305] on select "50 Users 500 Users 2000 Users 5000 Users 10000 Users 15000 Users 25000 Users En…" at bounding box center [752, 308] width 583 height 28
select select "871"
click at [461, 295] on select "50 Users 500 Users 2000 Users 5000 Users 10000 Users 15000 Users 25000 Users En…" at bounding box center [752, 308] width 583 height 28
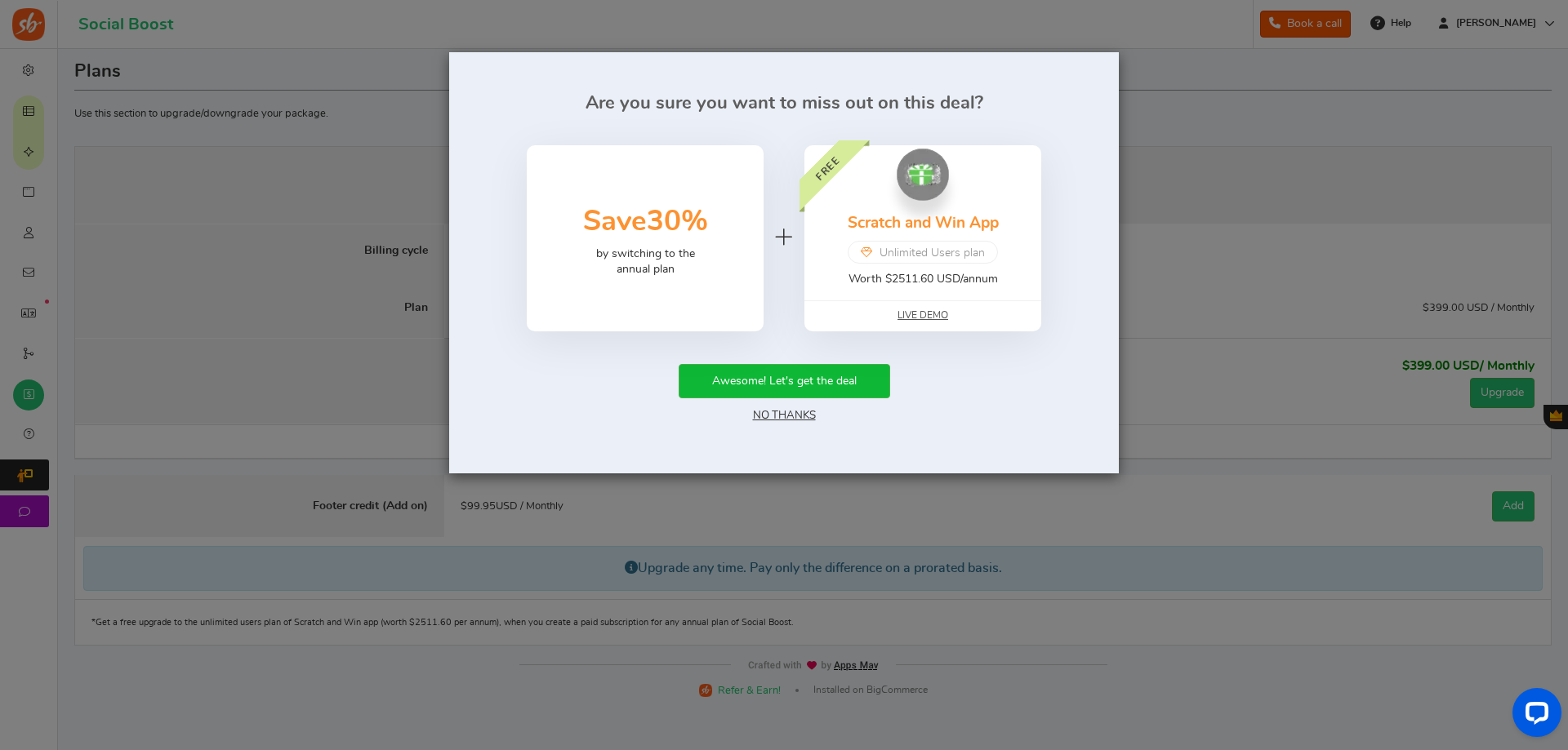
click at [786, 411] on link "No Thanks" at bounding box center [784, 415] width 63 height 12
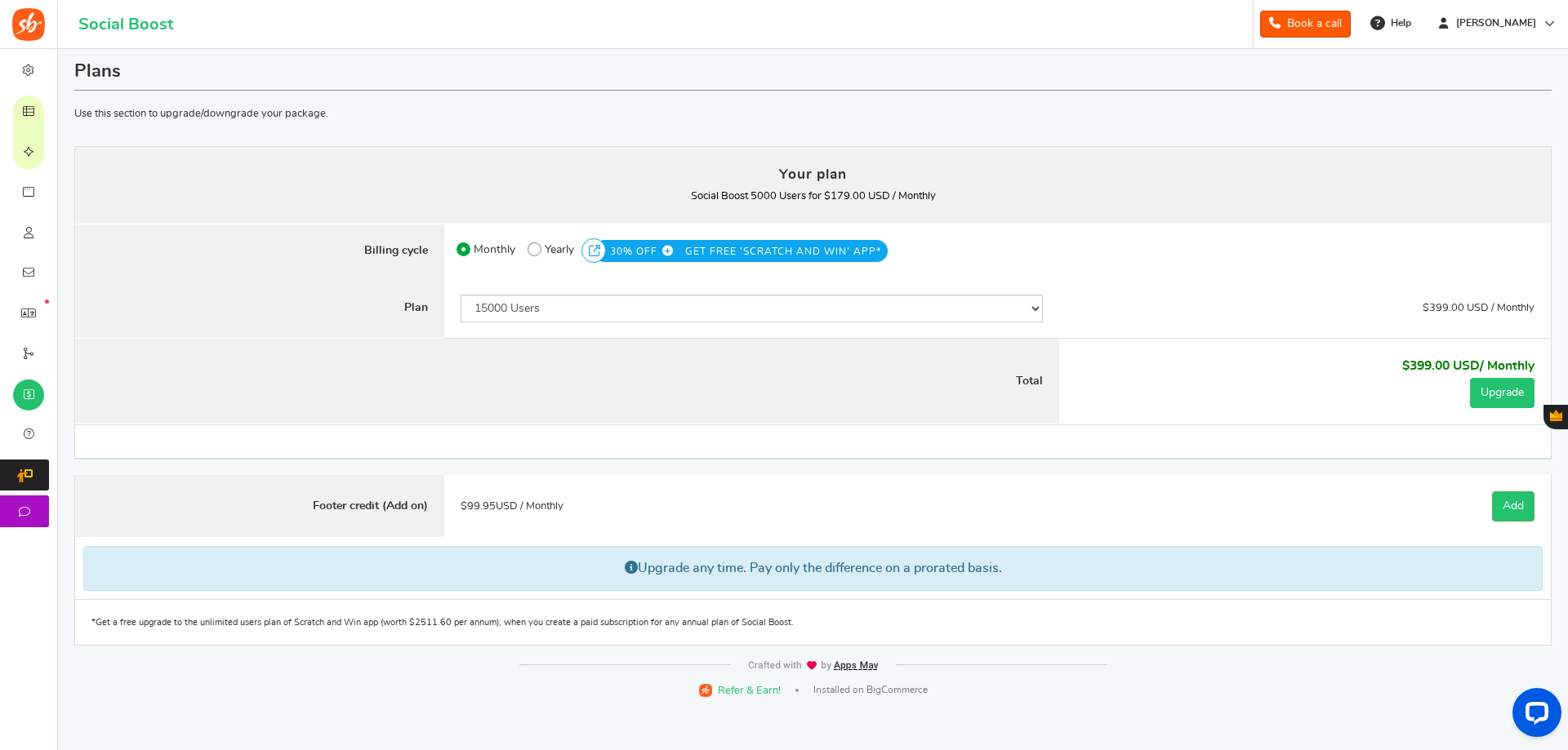
click at [1504, 393] on button "Upgrade" at bounding box center [1502, 393] width 64 height 30
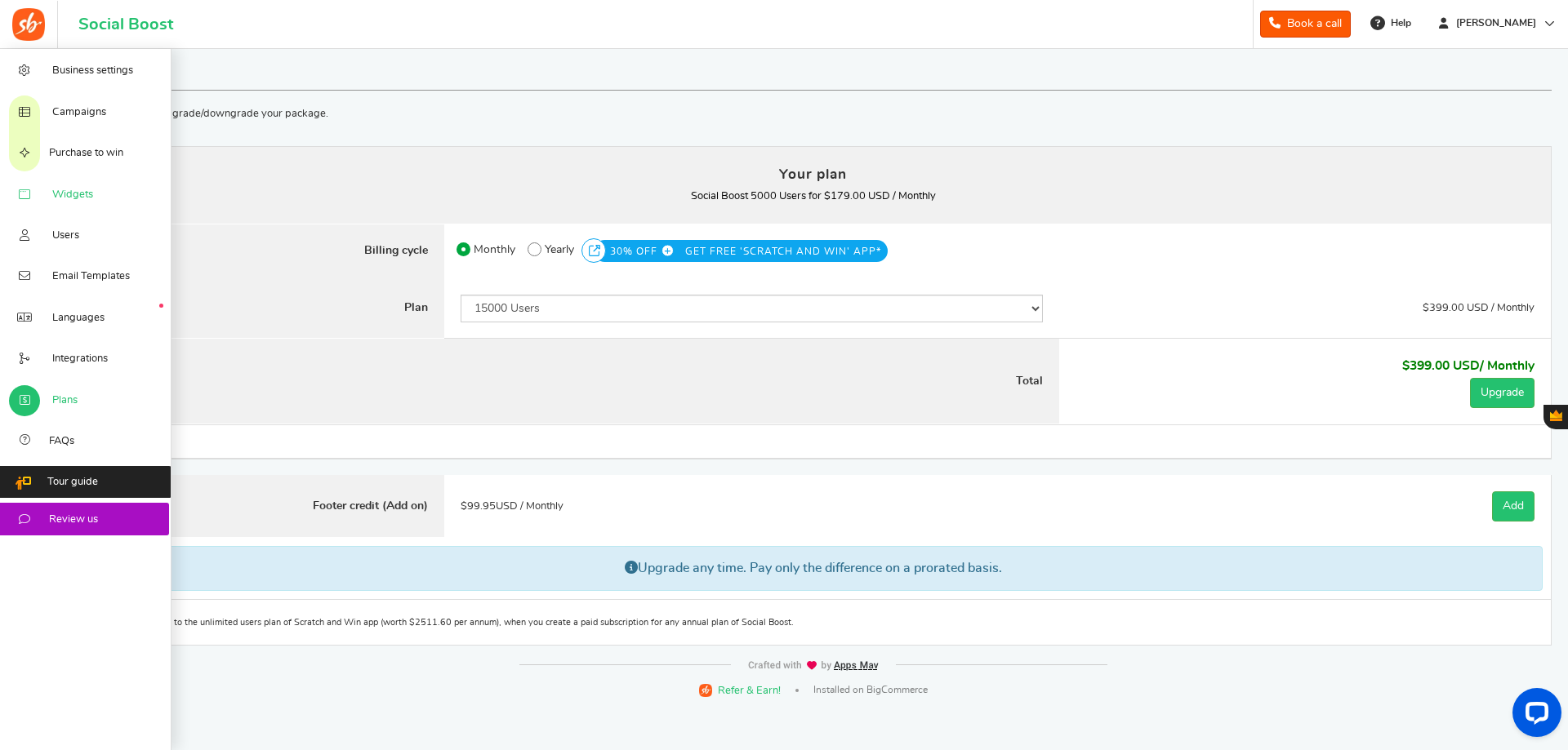
click at [104, 199] on link "Widgets" at bounding box center [86, 193] width 171 height 41
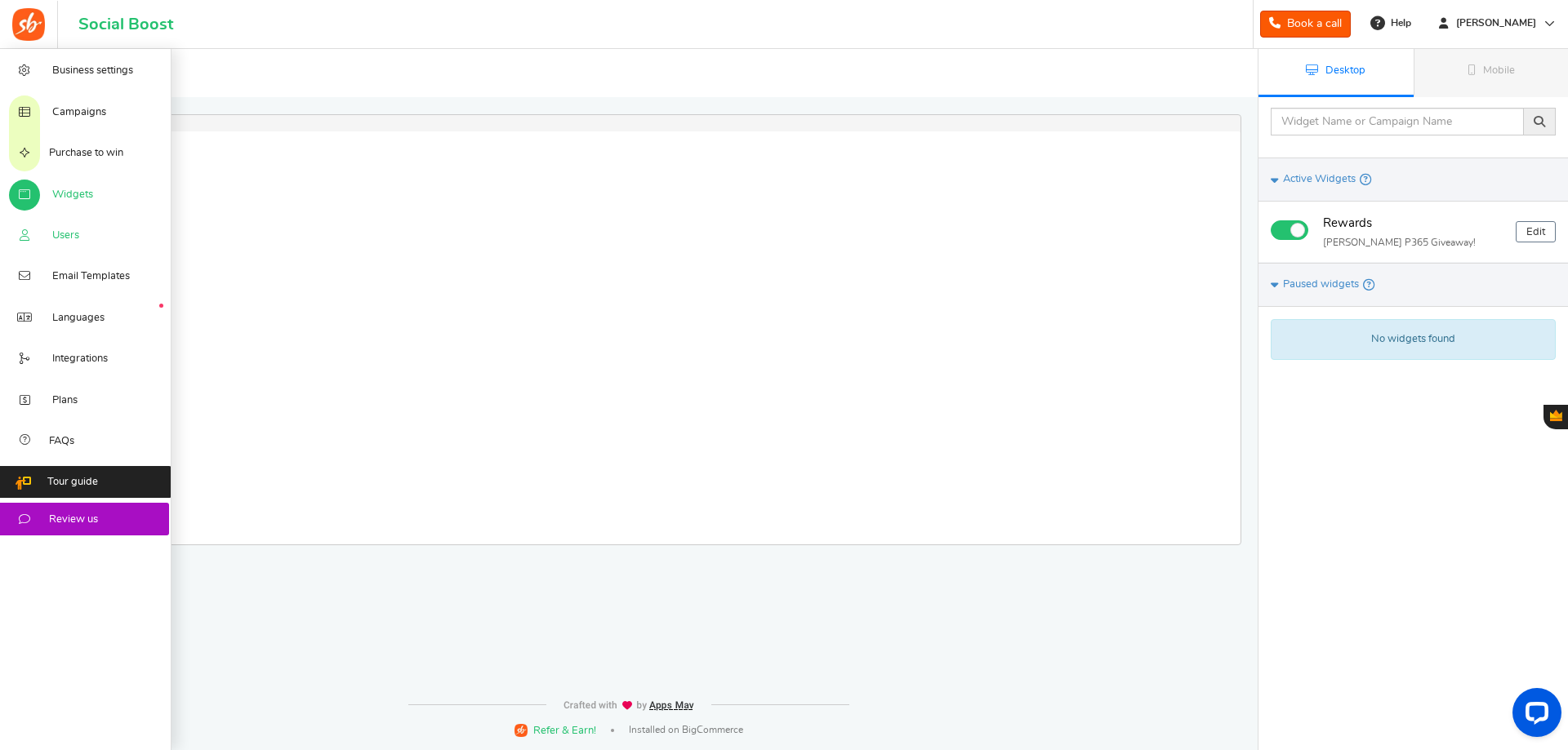
click at [69, 236] on span "Users" at bounding box center [66, 236] width 27 height 14
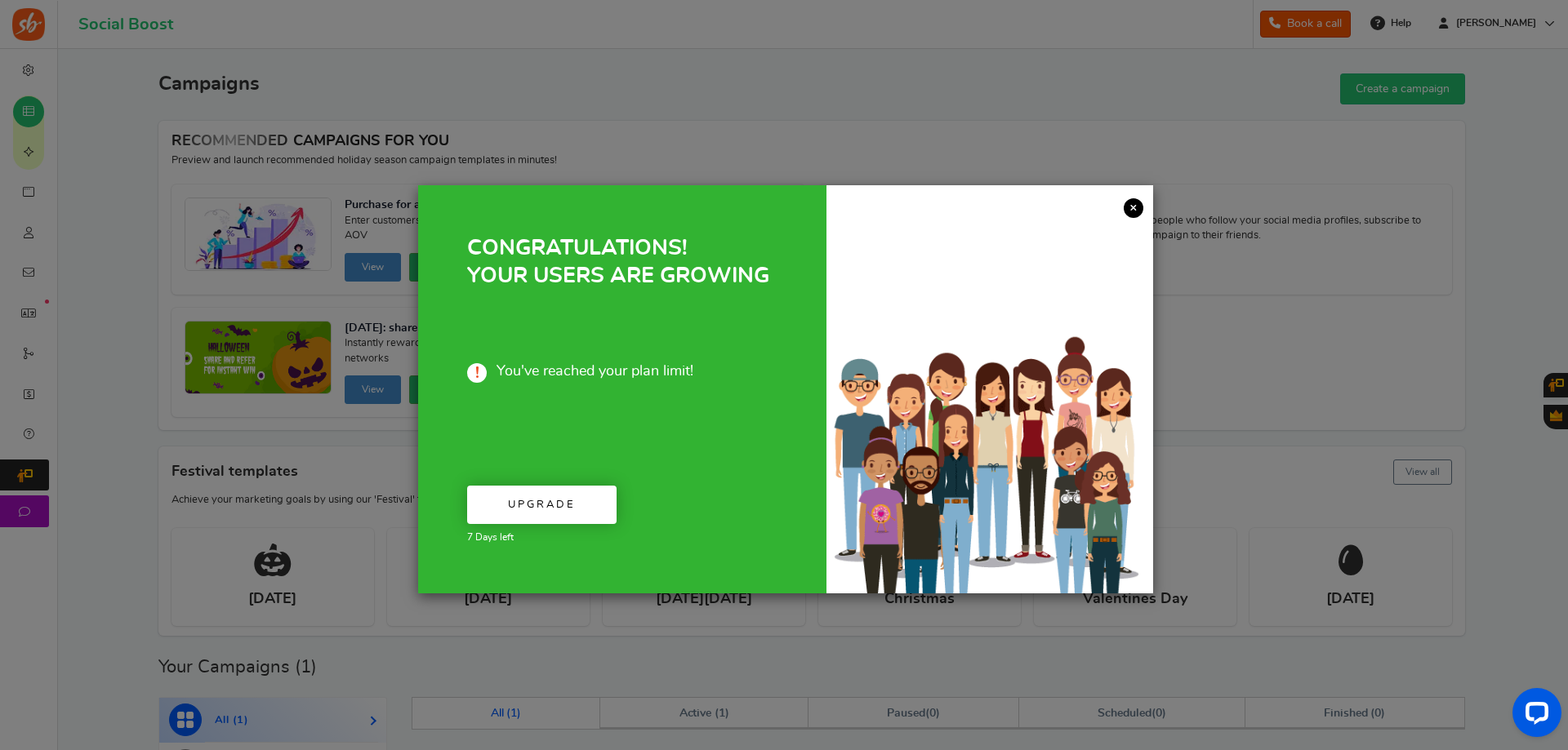
click at [1139, 208] on link "×" at bounding box center [1133, 208] width 20 height 20
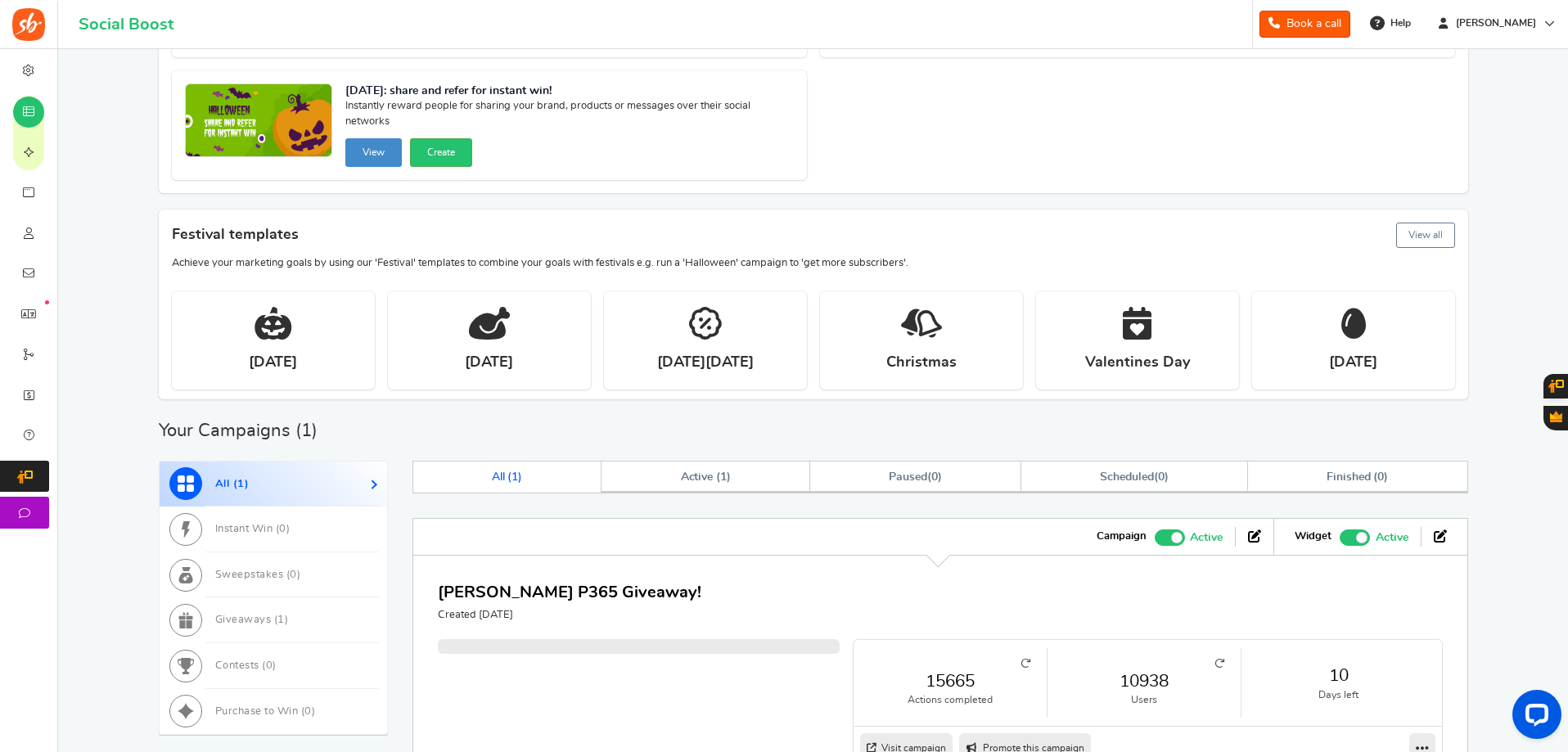
scroll to position [84, 0]
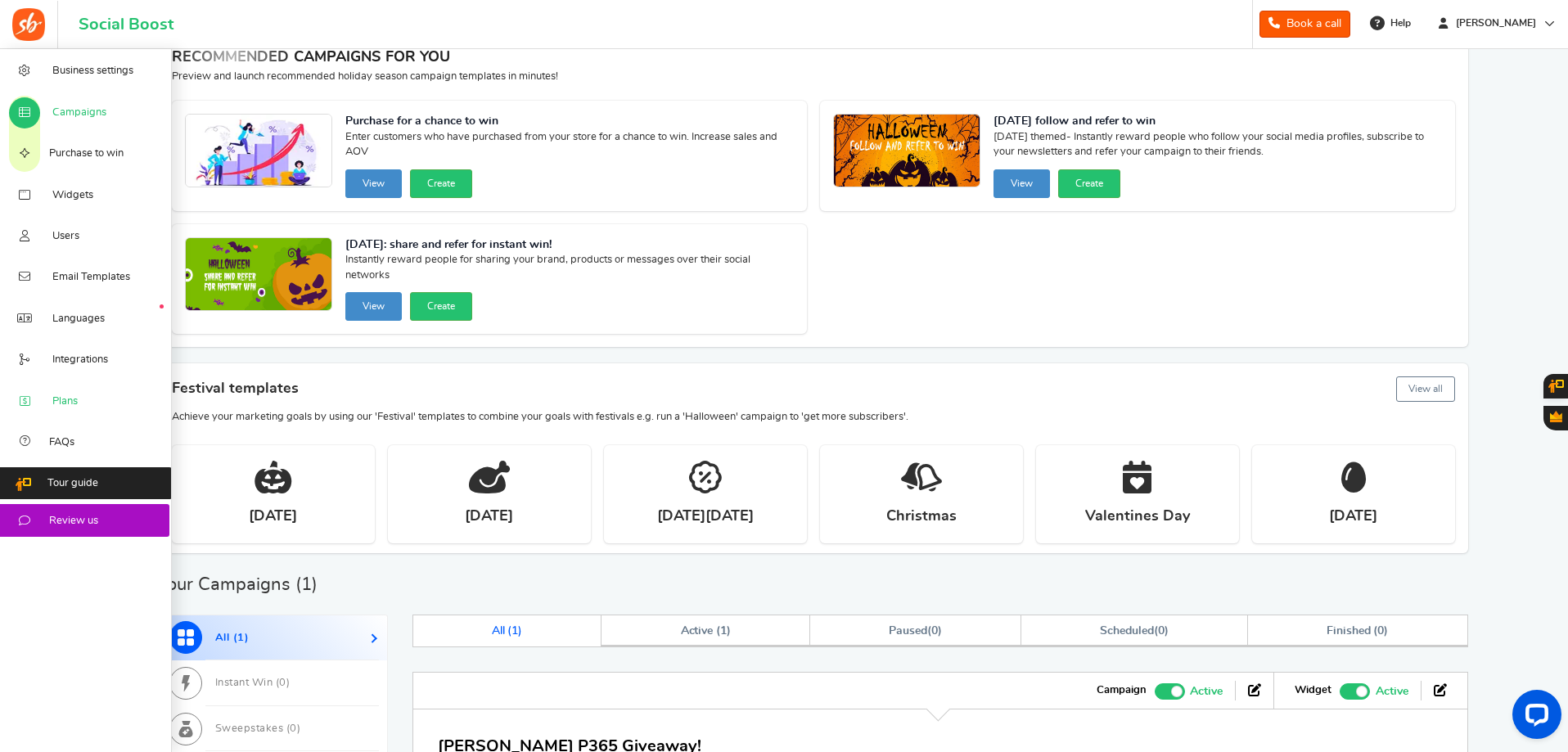
click at [72, 397] on span "Plans" at bounding box center [65, 402] width 25 height 14
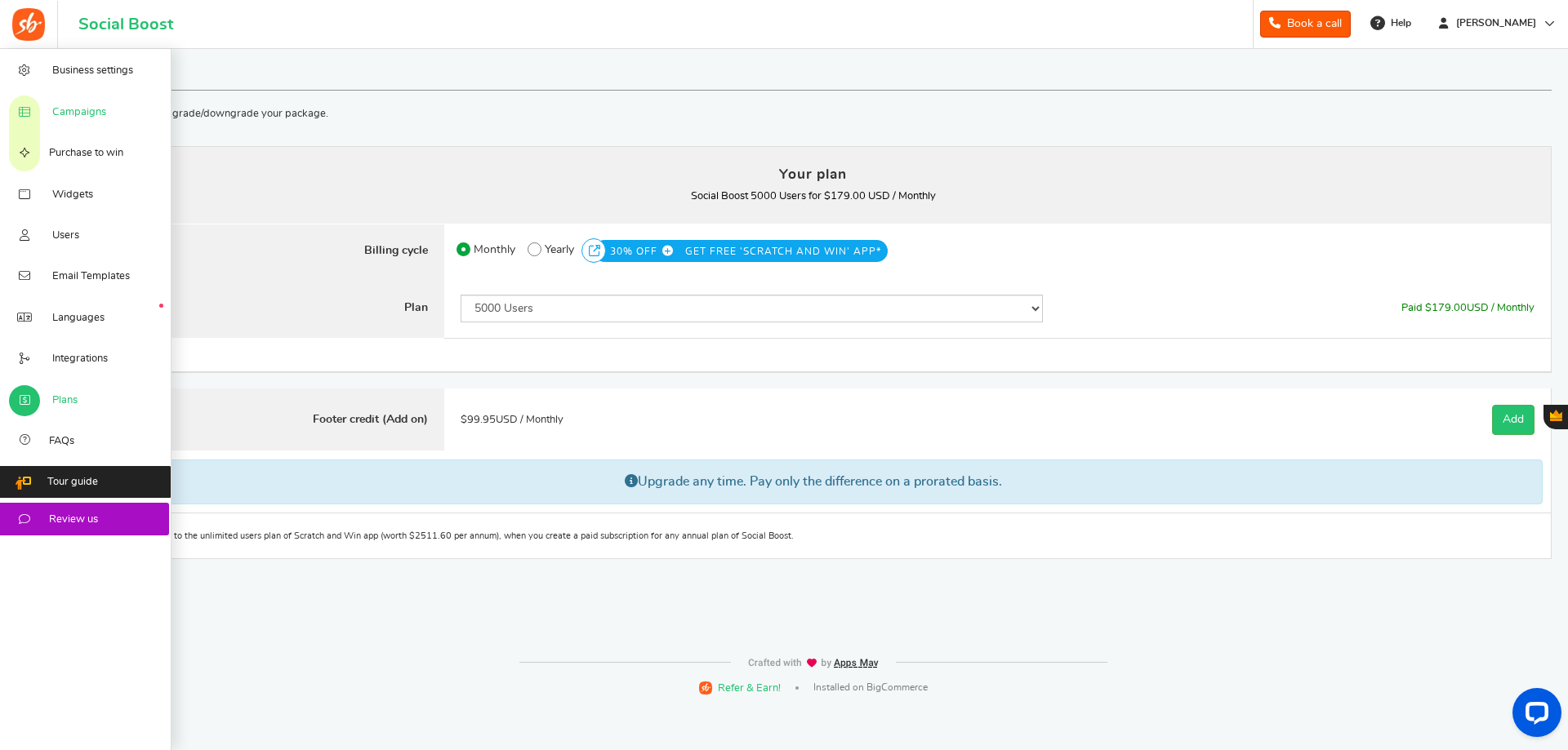
click at [84, 113] on span "Campaigns" at bounding box center [79, 112] width 53 height 14
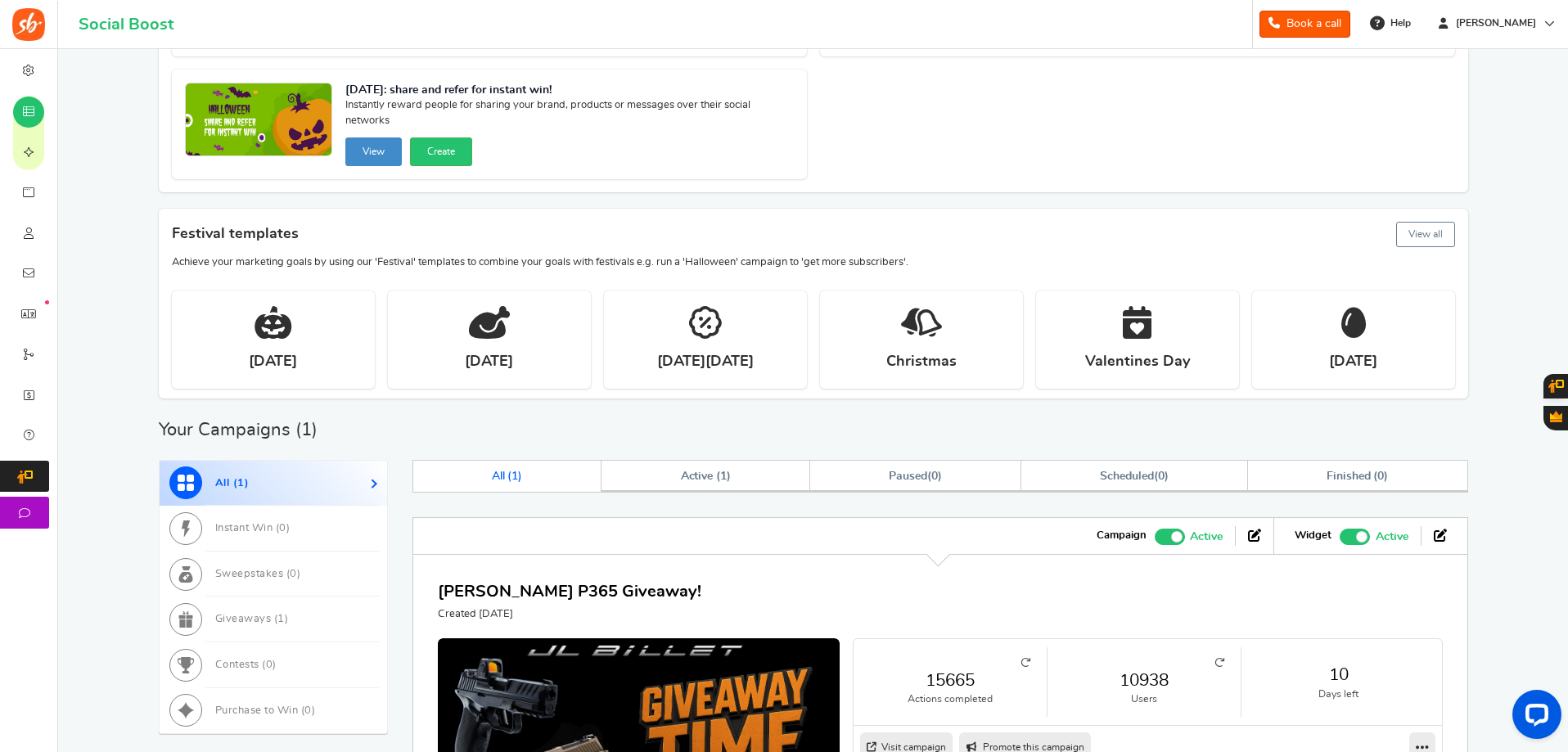
scroll to position [412, 0]
